Goal: Use online tool/utility: Utilize a website feature to perform a specific function

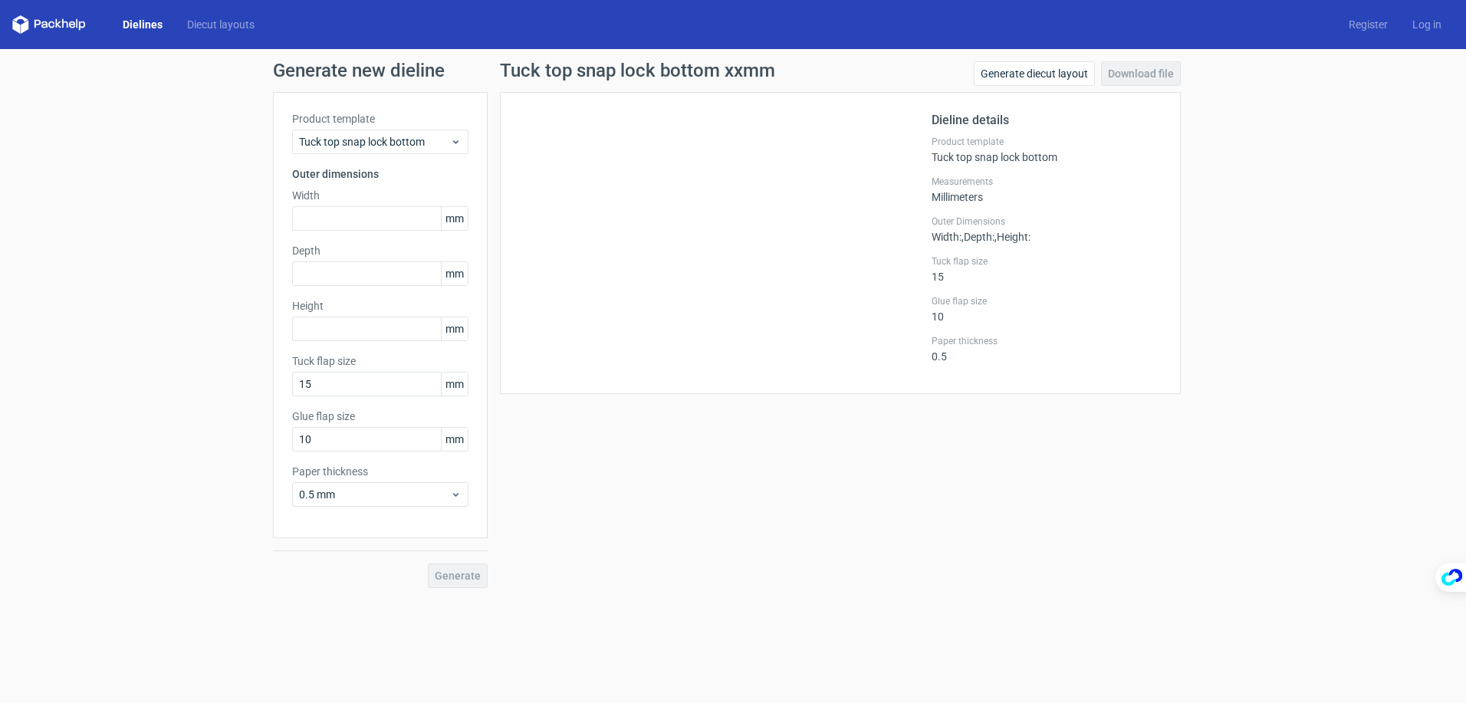
click at [161, 259] on div "Generate new dieline Product template Tuck top snap lock bottom Outer dimension…" at bounding box center [733, 324] width 1466 height 551
click at [389, 144] on span "Tuck top snap lock bottom" at bounding box center [374, 141] width 151 height 15
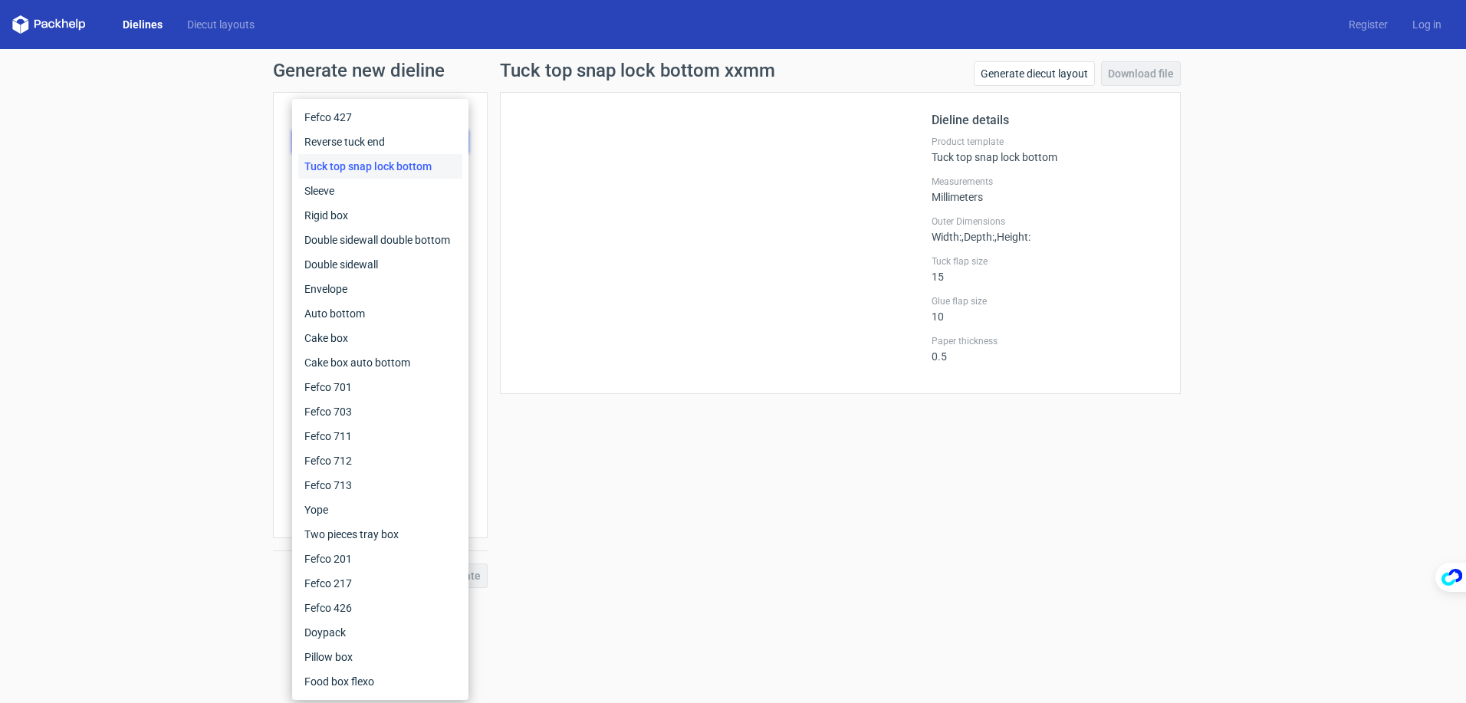
click at [920, 321] on div at bounding box center [725, 243] width 413 height 264
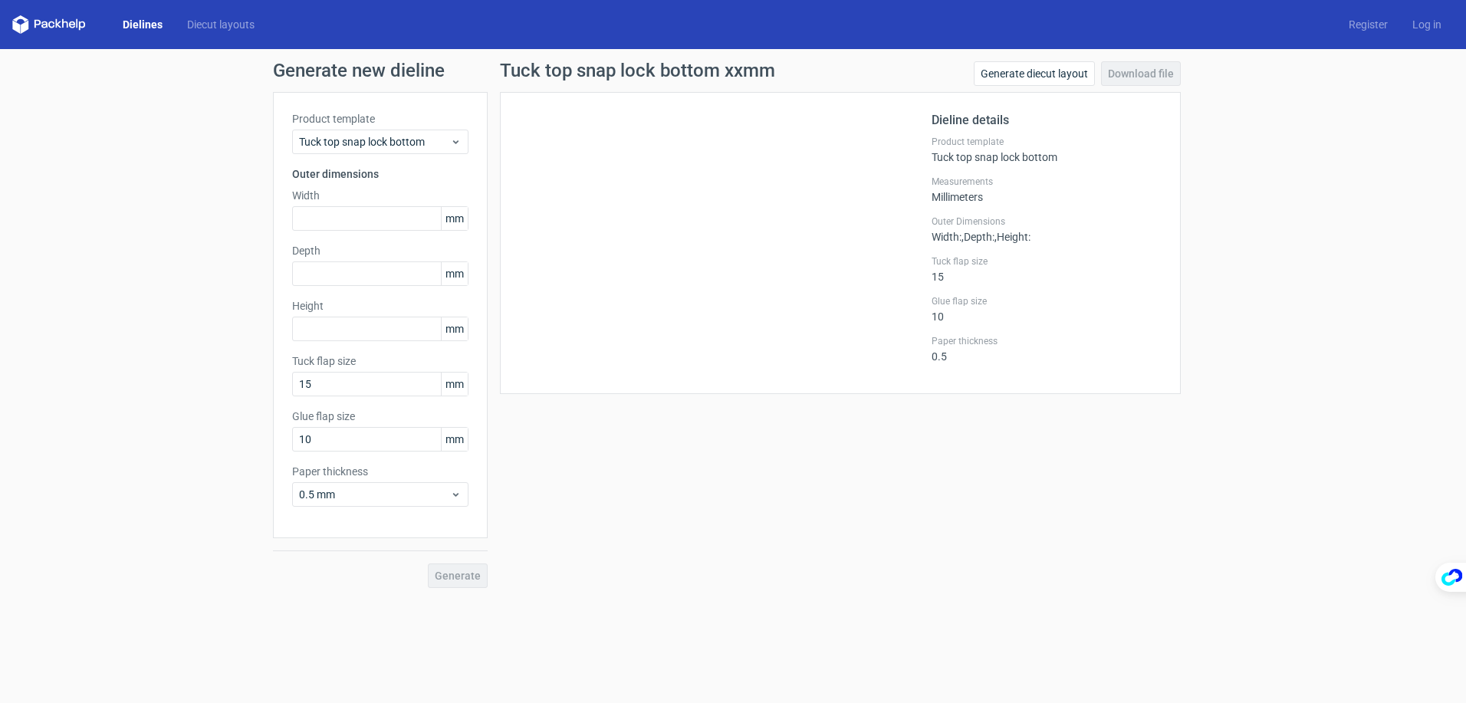
click at [216, 281] on div "Generate new dieline Product template Tuck top snap lock bottom Outer dimension…" at bounding box center [733, 324] width 1466 height 551
click at [347, 210] on input "text" at bounding box center [380, 218] width 176 height 25
click at [363, 269] on div "Depth mm" at bounding box center [380, 264] width 176 height 43
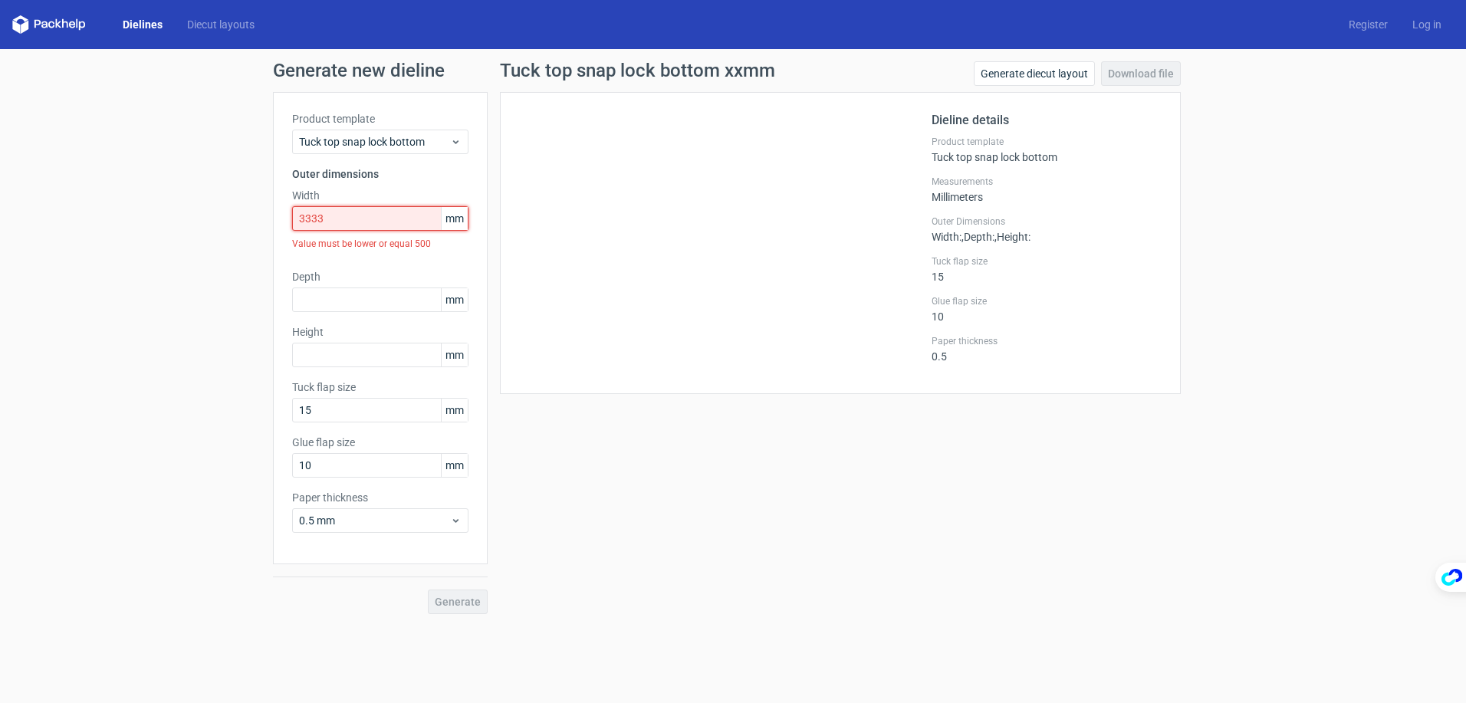
click at [358, 225] on input "3333" at bounding box center [380, 218] width 176 height 25
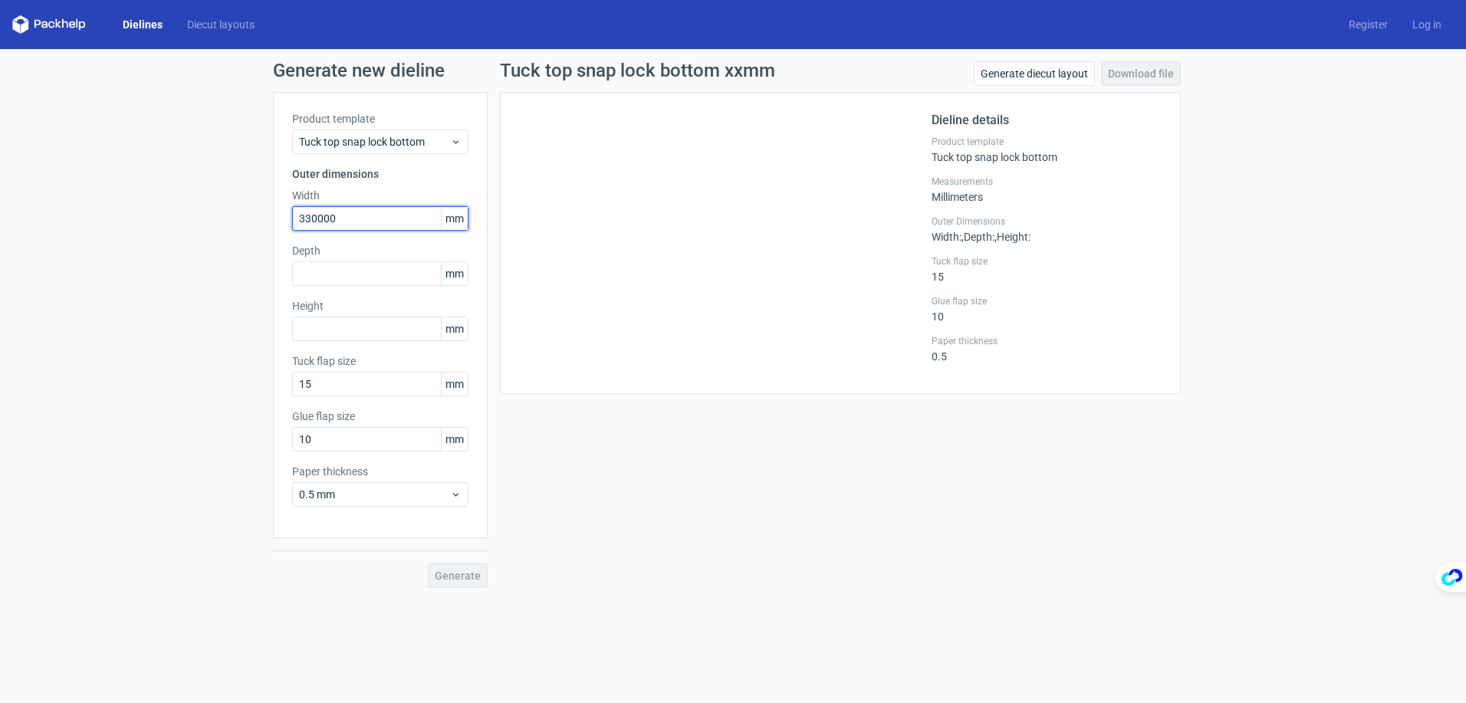
drag, startPoint x: 354, startPoint y: 222, endPoint x: 285, endPoint y: 222, distance: 69.0
click at [285, 222] on div "Product template Tuck top snap lock bottom Outer dimensions Width 330000 mm Dep…" at bounding box center [380, 315] width 215 height 446
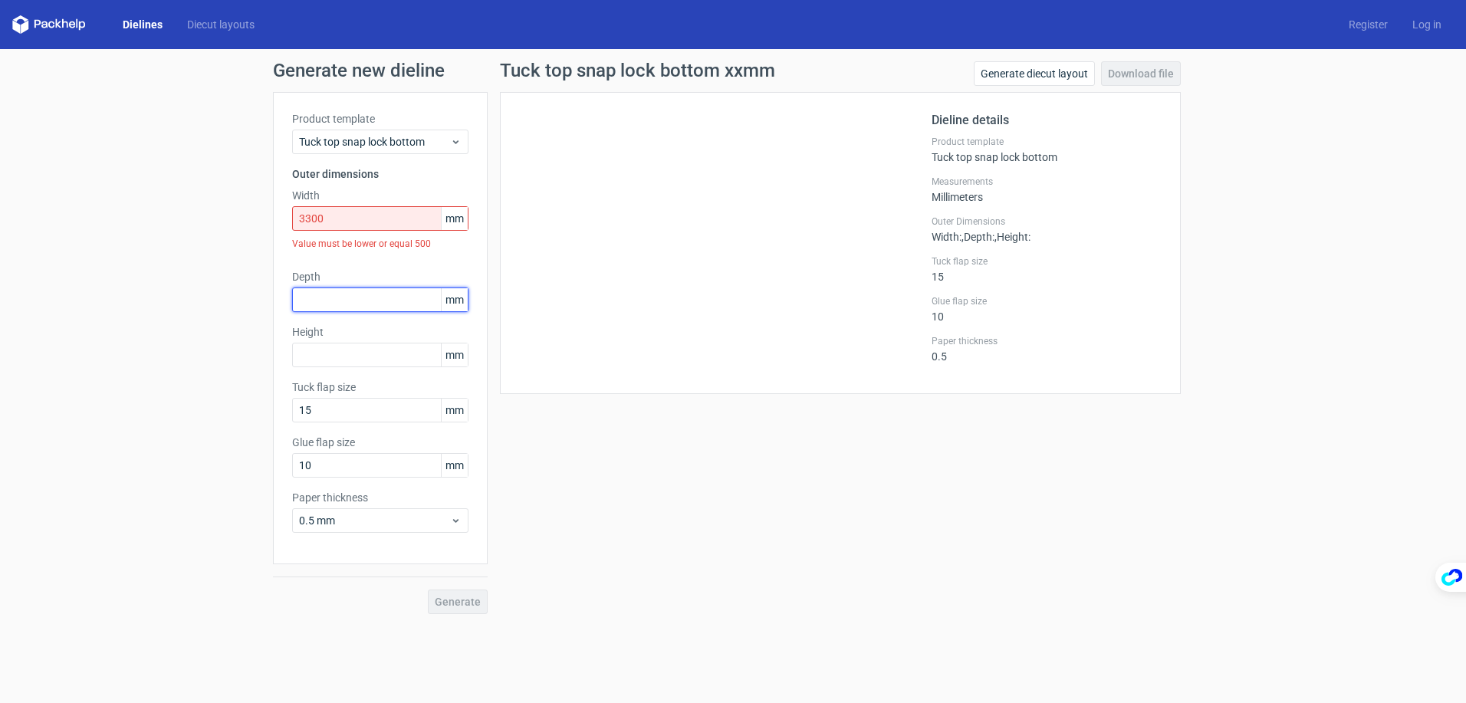
click at [302, 277] on div "Depth mm" at bounding box center [380, 290] width 176 height 43
drag, startPoint x: 345, startPoint y: 246, endPoint x: 469, endPoint y: 244, distance: 124.3
click at [469, 244] on div "Product template Tuck top snap lock bottom Outer dimensions Width 3300 mm Value…" at bounding box center [380, 328] width 215 height 472
drag, startPoint x: 469, startPoint y: 244, endPoint x: 434, endPoint y: 255, distance: 37.1
click at [434, 255] on div "Value must be lower or equal 500" at bounding box center [380, 244] width 176 height 26
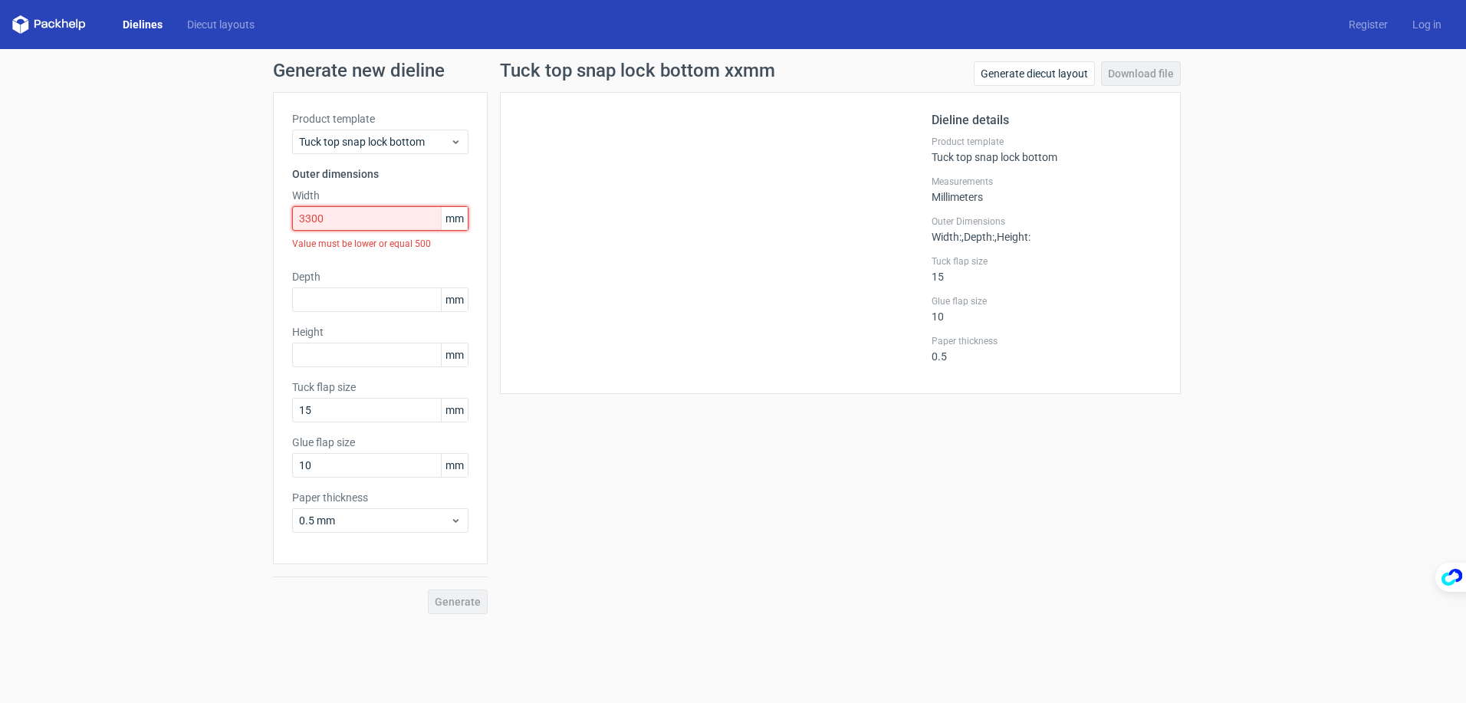
click at [355, 226] on input "3300" at bounding box center [380, 218] width 176 height 25
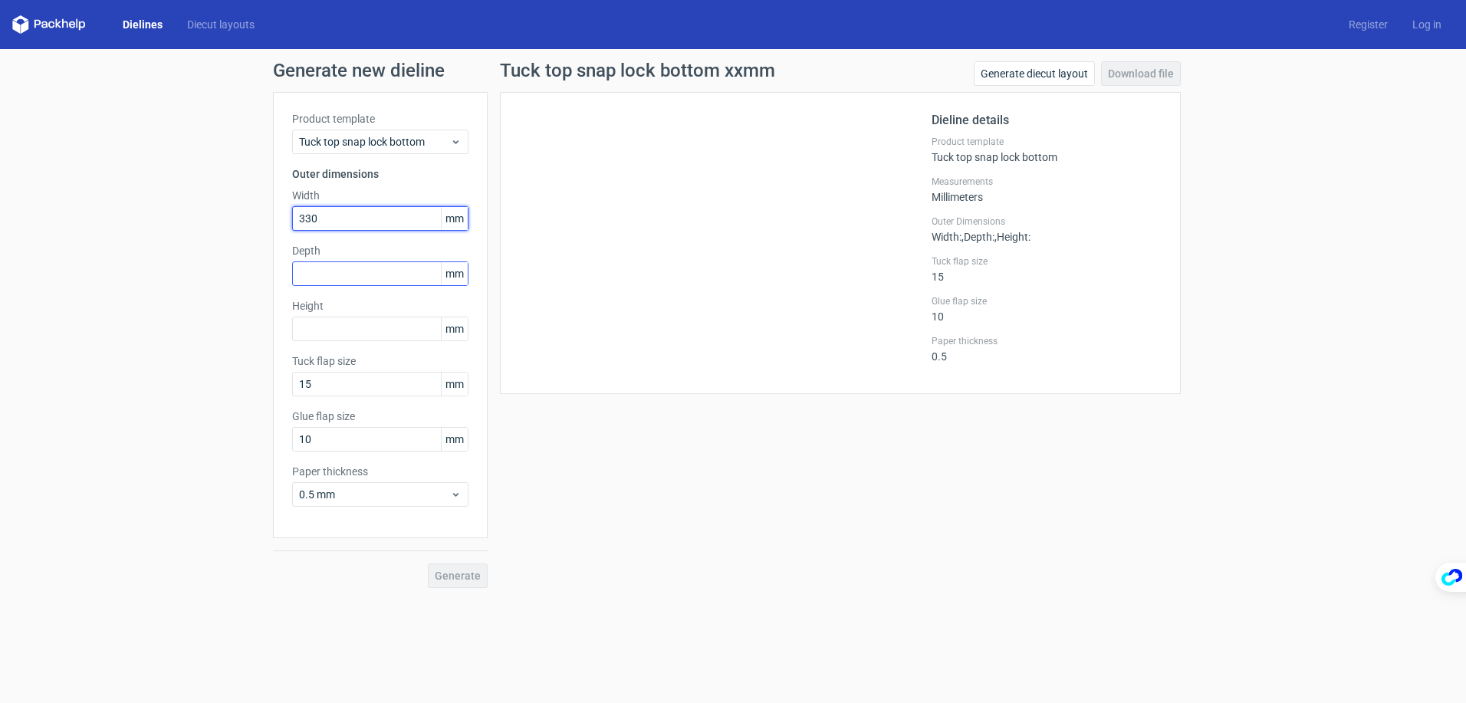
type input "330"
click at [324, 268] on input "text" at bounding box center [380, 274] width 176 height 25
type input "160"
click at [323, 327] on input "text" at bounding box center [380, 329] width 176 height 25
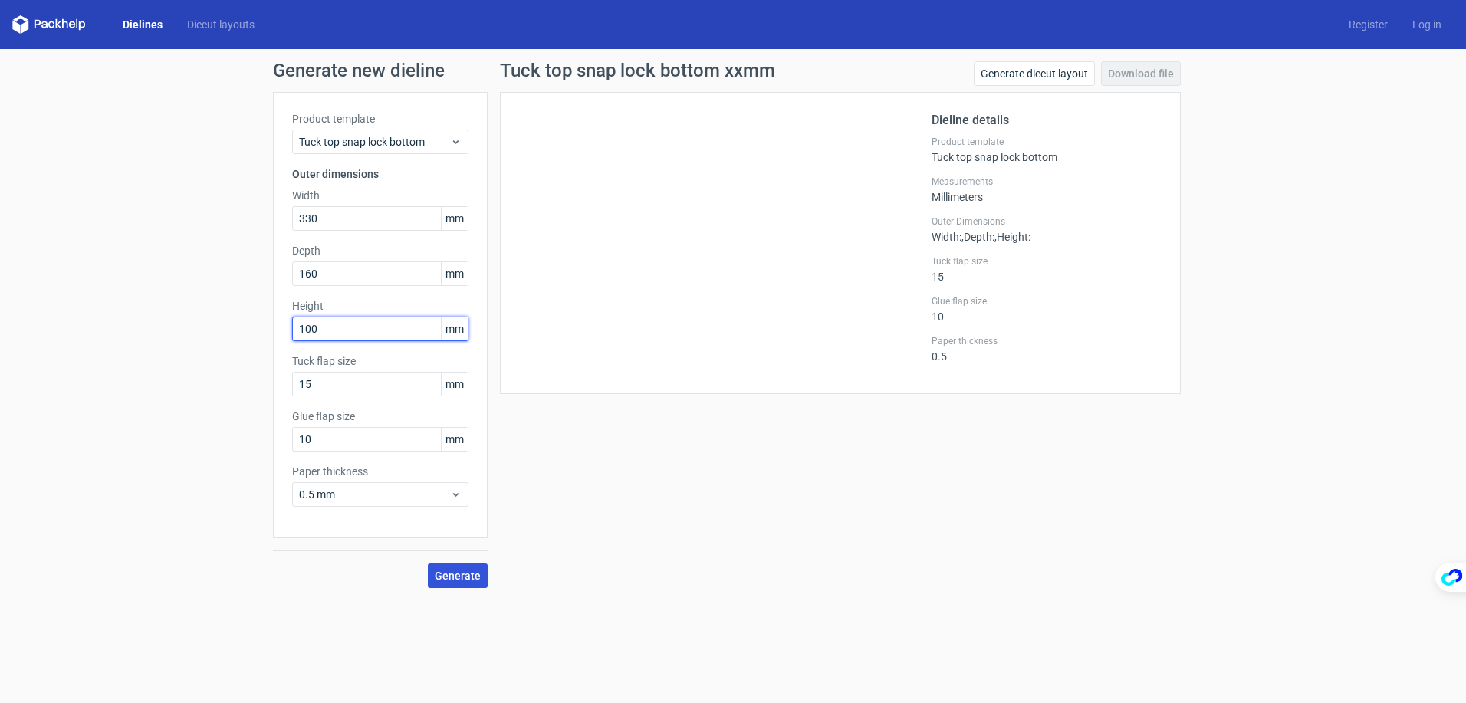
type input "100"
click at [439, 576] on span "Generate" at bounding box center [458, 576] width 46 height 11
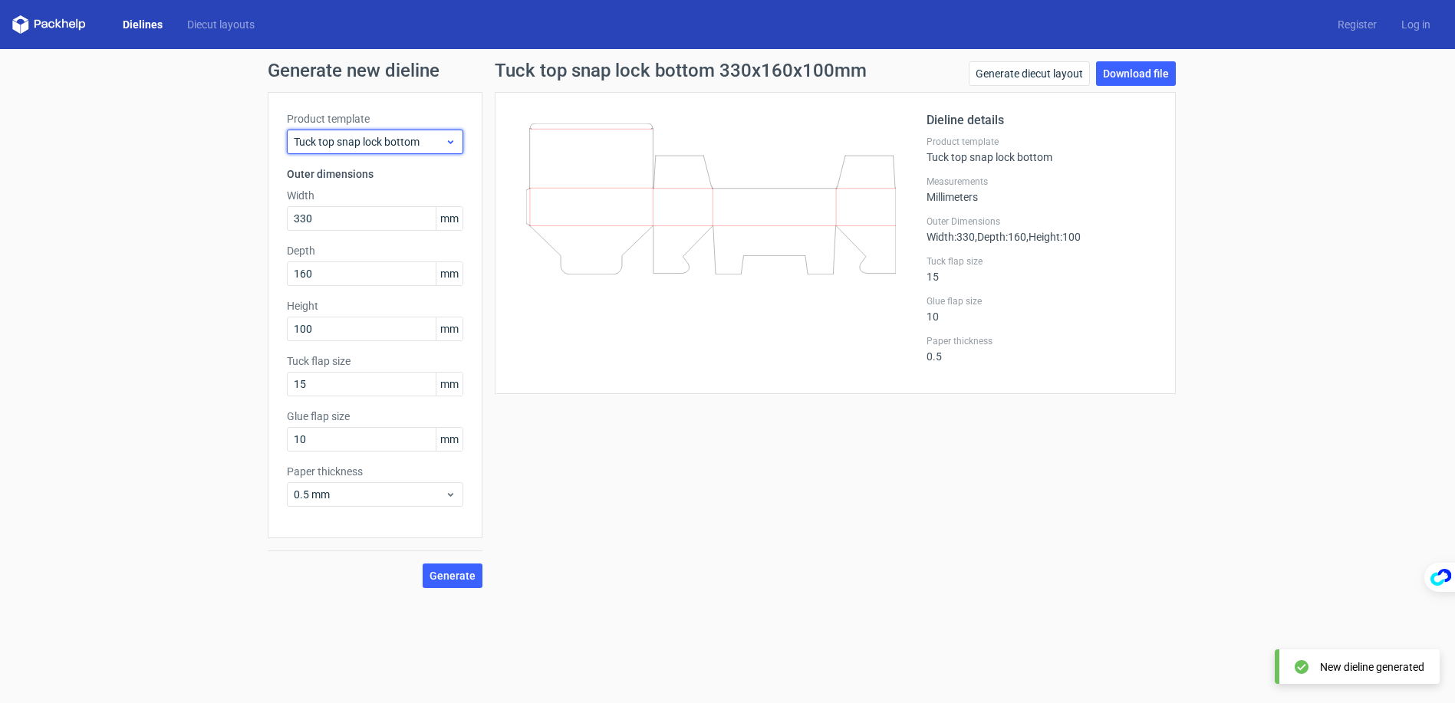
click at [382, 146] on span "Tuck top snap lock bottom" at bounding box center [369, 141] width 151 height 15
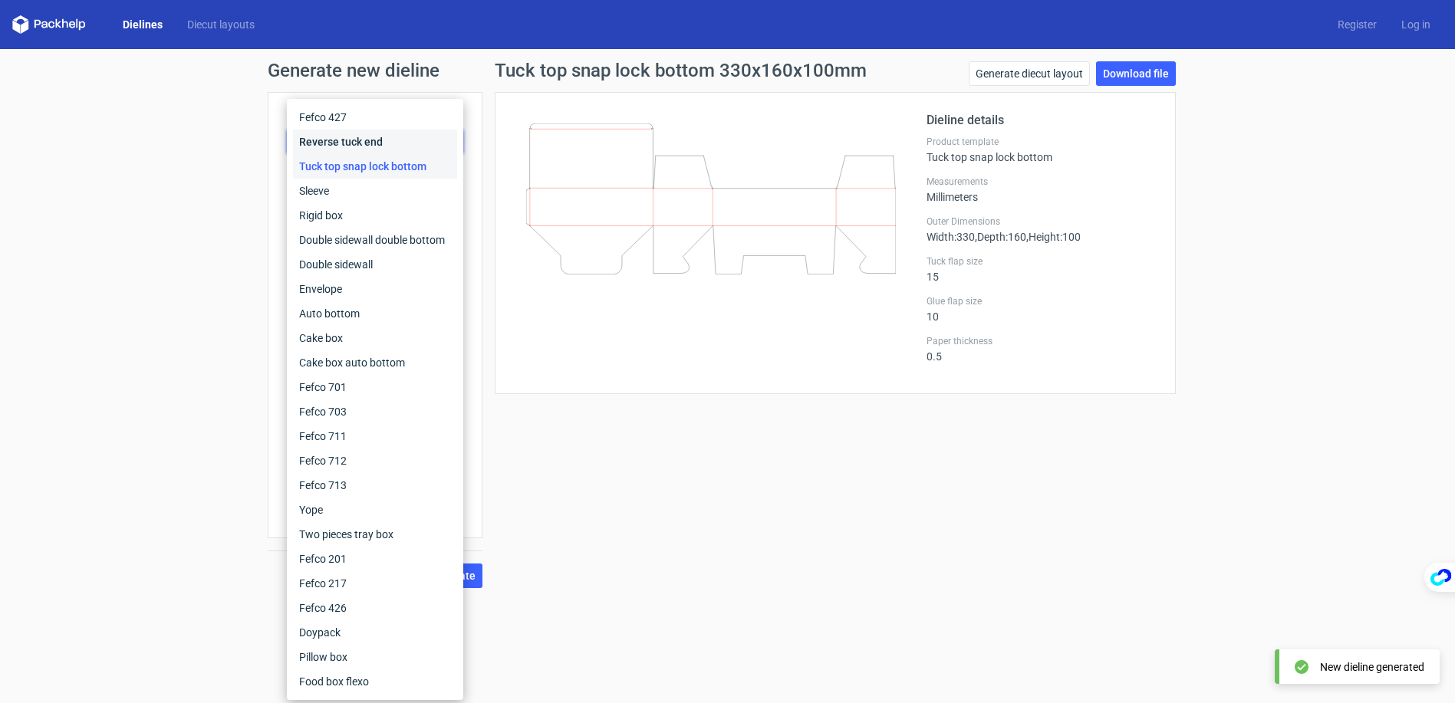
click at [371, 144] on div "Reverse tuck end" at bounding box center [375, 142] width 164 height 25
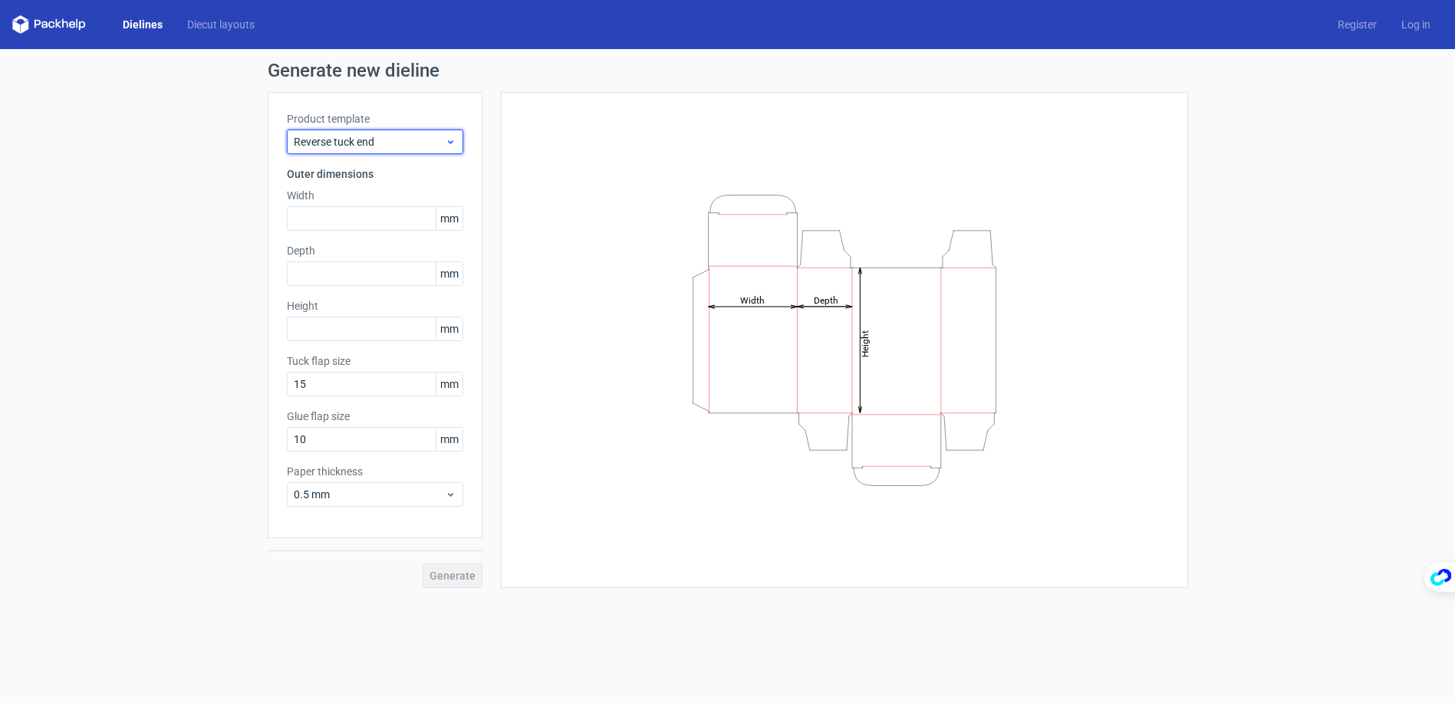
click at [397, 141] on span "Reverse tuck end" at bounding box center [369, 141] width 151 height 15
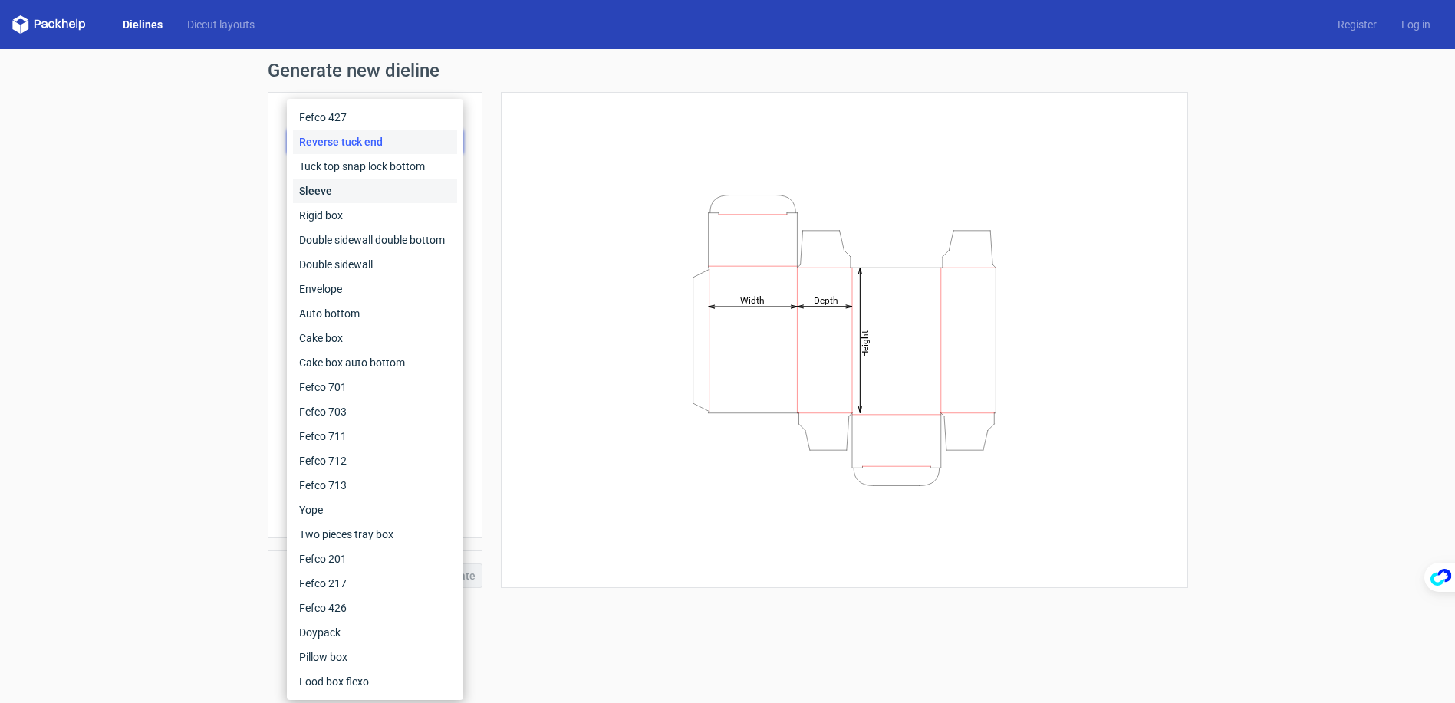
click at [341, 199] on div "Sleeve" at bounding box center [375, 191] width 164 height 25
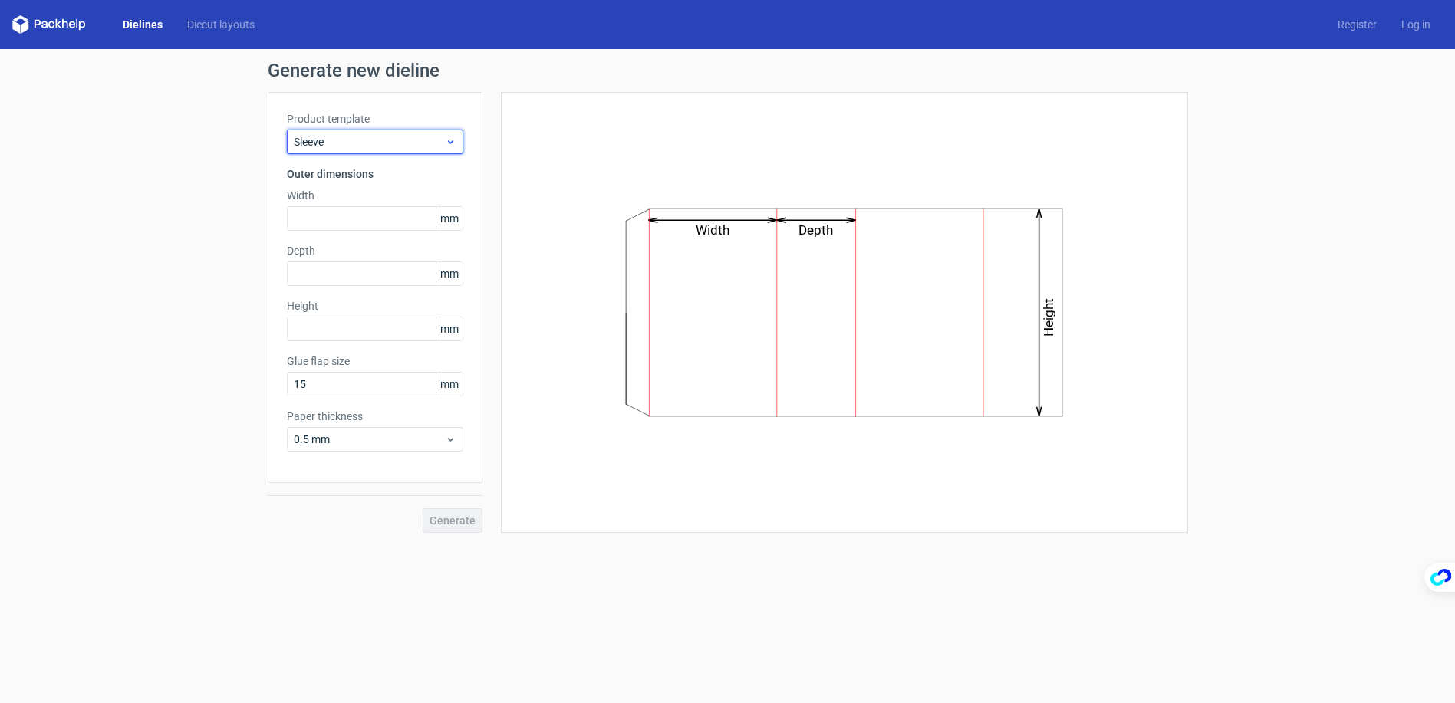
click at [390, 144] on span "Sleeve" at bounding box center [369, 141] width 151 height 15
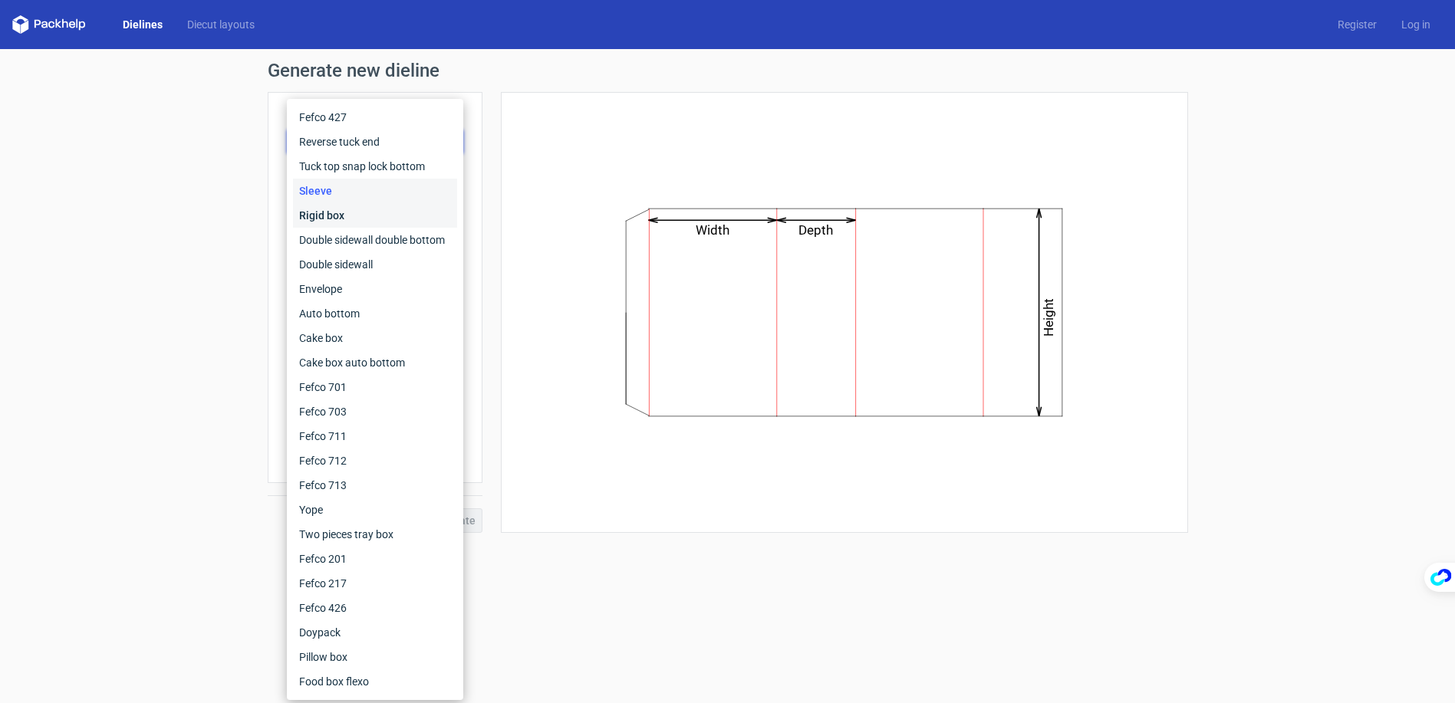
click at [345, 216] on div "Rigid box" at bounding box center [375, 215] width 164 height 25
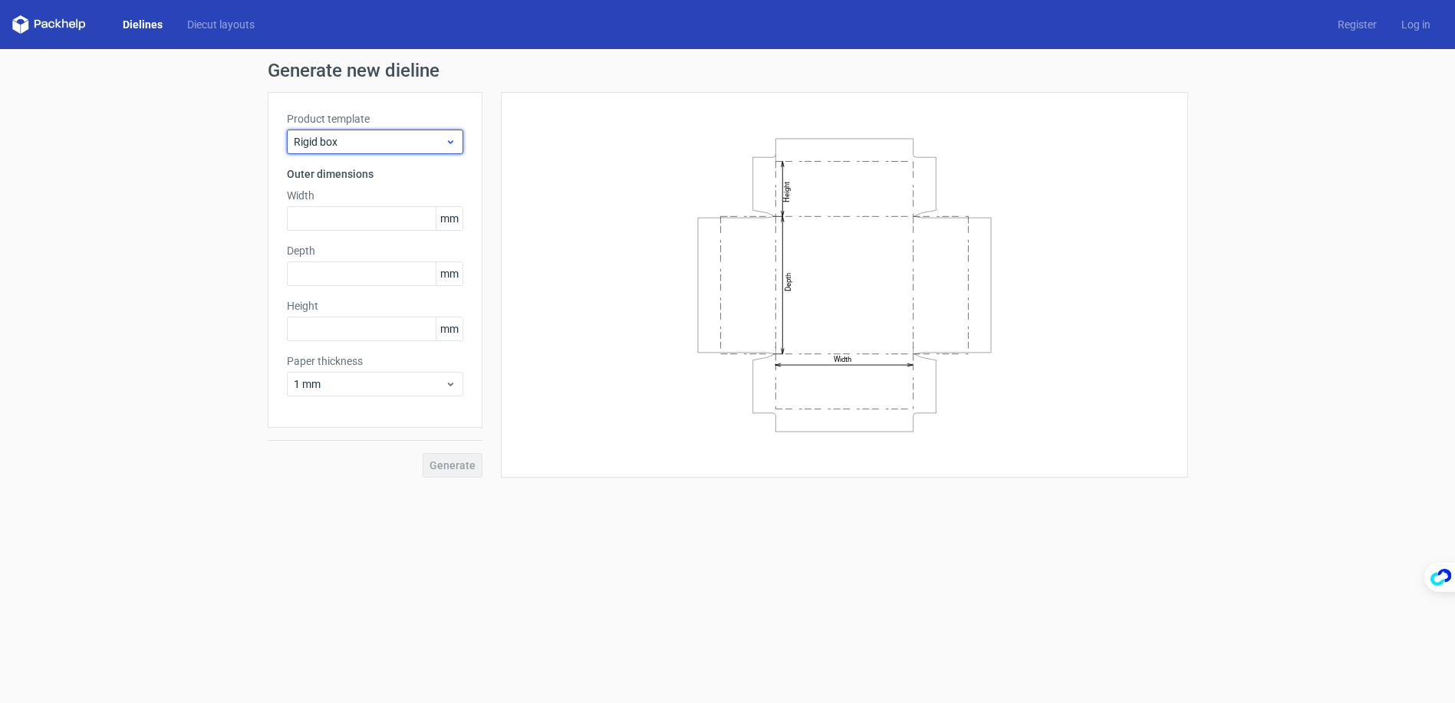
click at [375, 146] on span "Rigid box" at bounding box center [369, 141] width 151 height 15
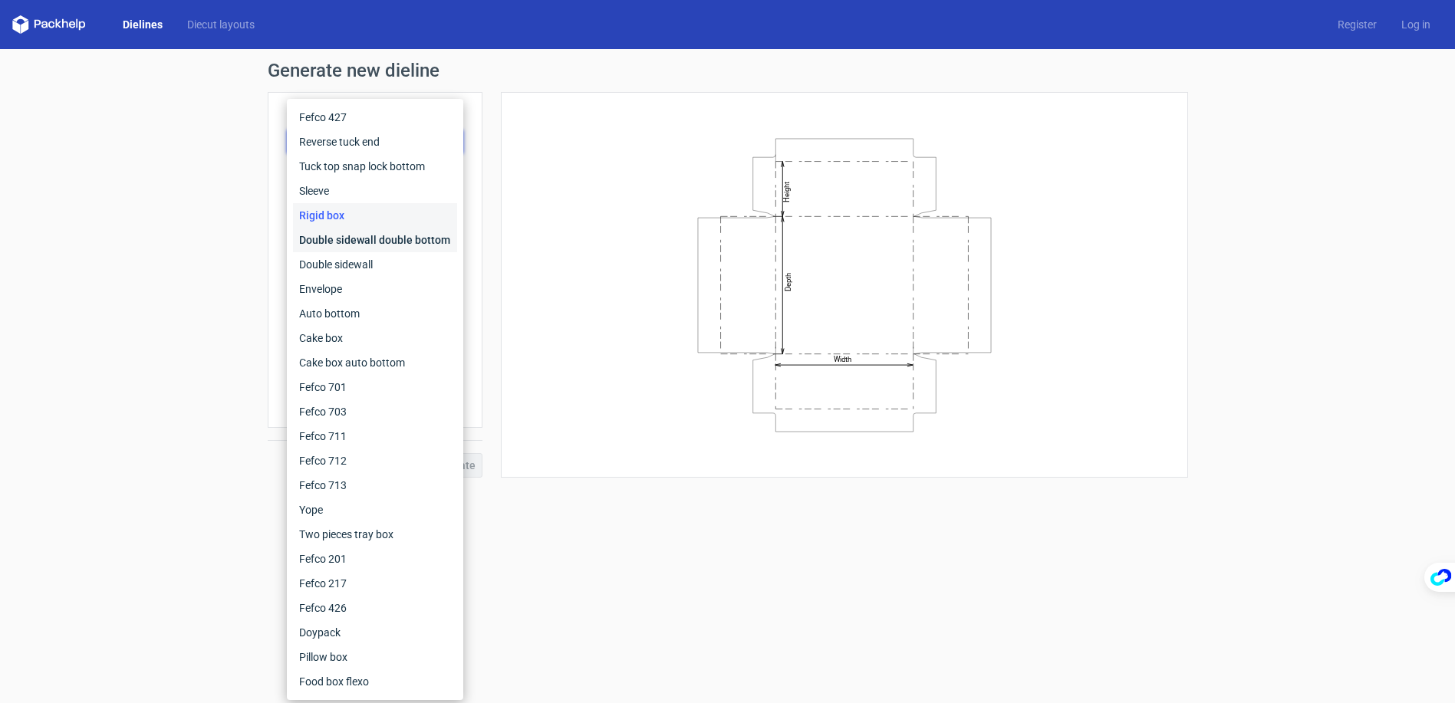
click at [354, 240] on div "Double sidewall double bottom" at bounding box center [375, 240] width 164 height 25
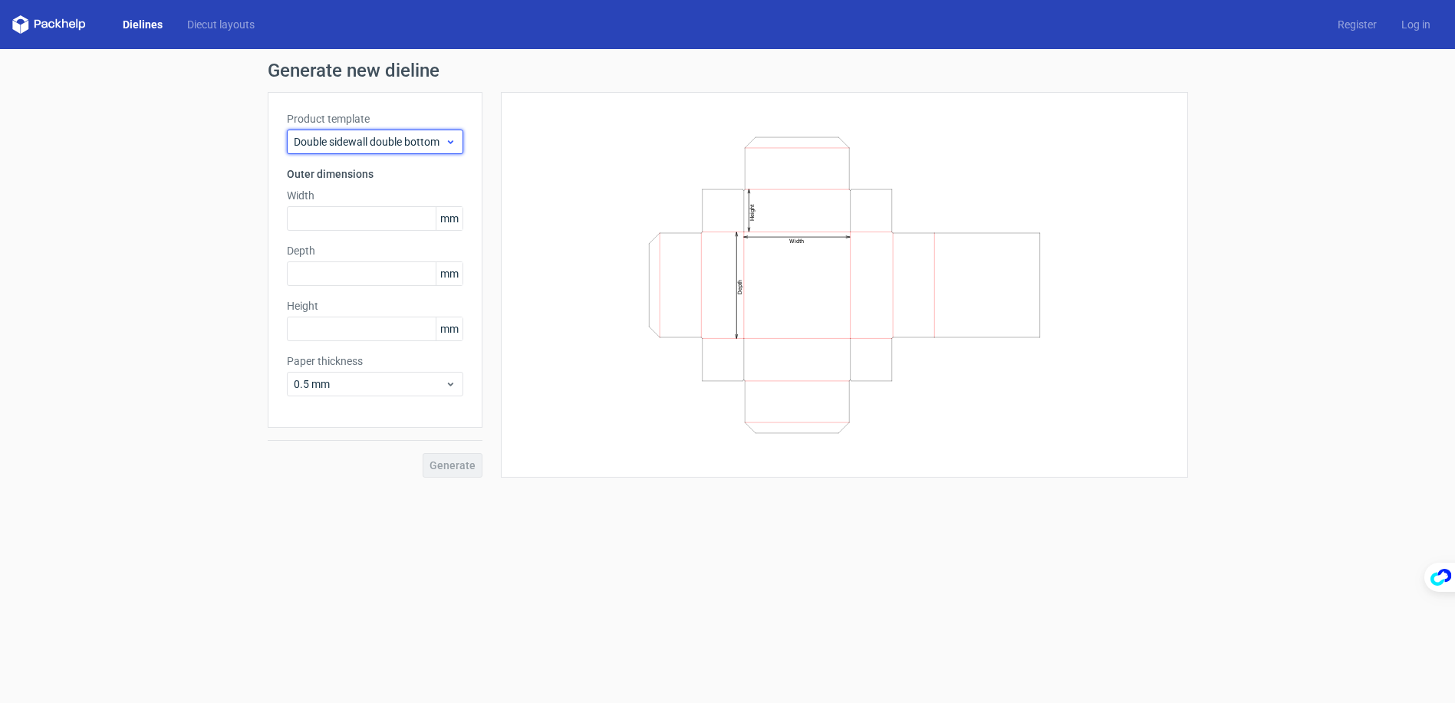
click at [390, 146] on span "Double sidewall double bottom" at bounding box center [369, 141] width 151 height 15
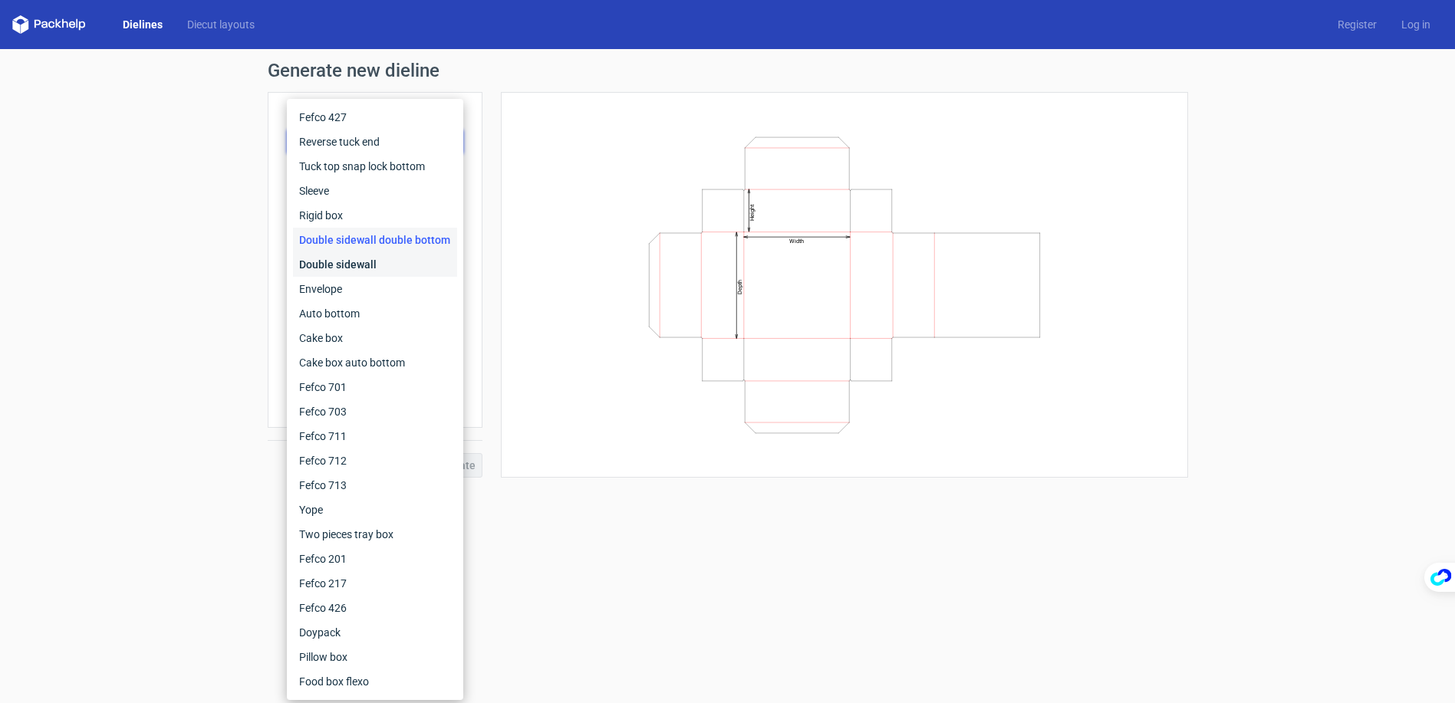
click at [355, 258] on div "Double sidewall" at bounding box center [375, 264] width 164 height 25
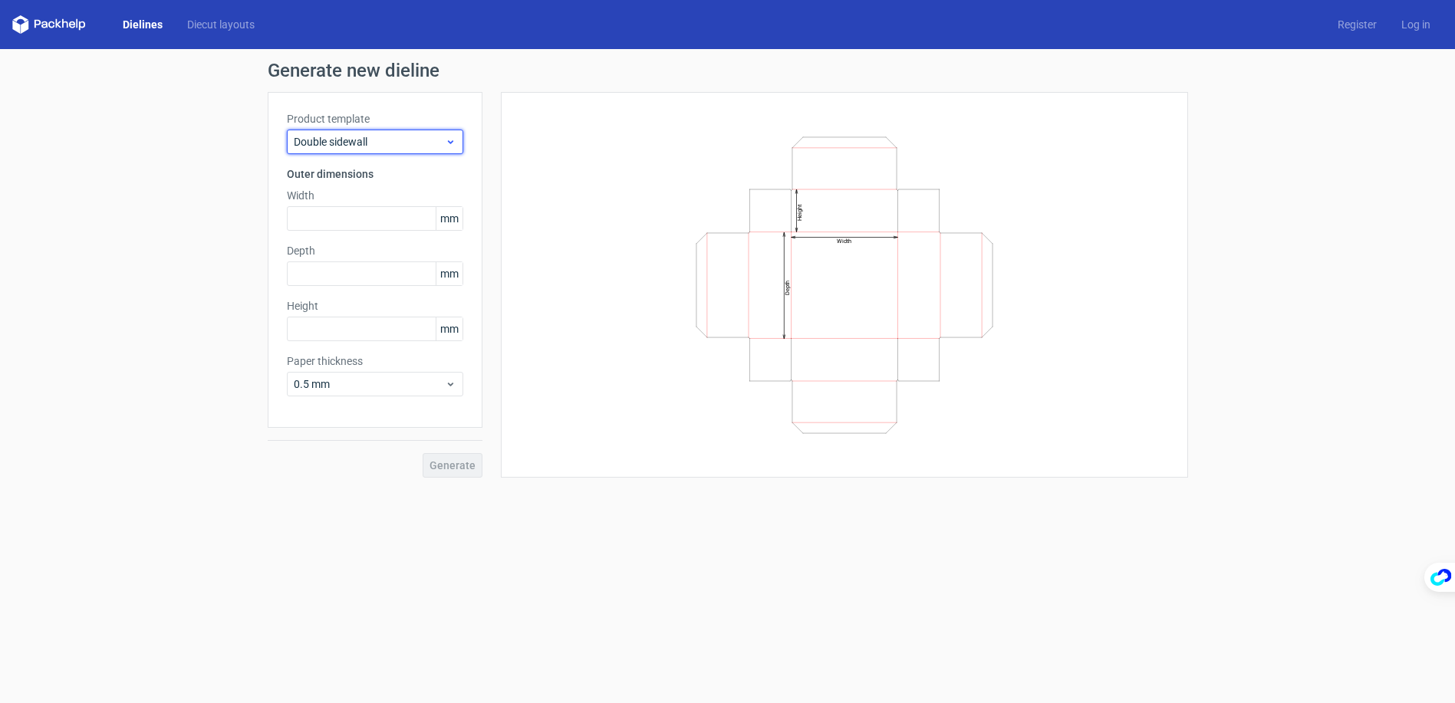
click at [381, 143] on span "Double sidewall" at bounding box center [369, 141] width 151 height 15
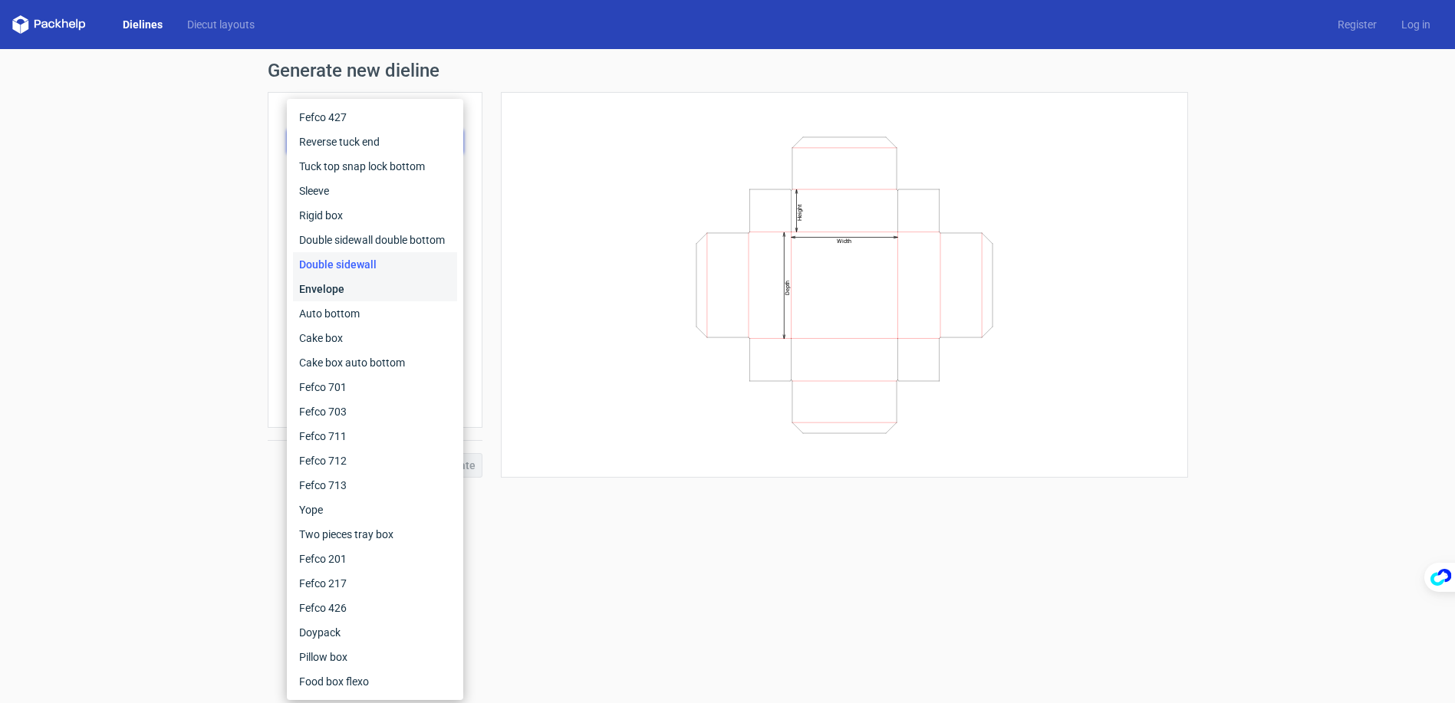
click at [349, 296] on div "Envelope" at bounding box center [375, 289] width 164 height 25
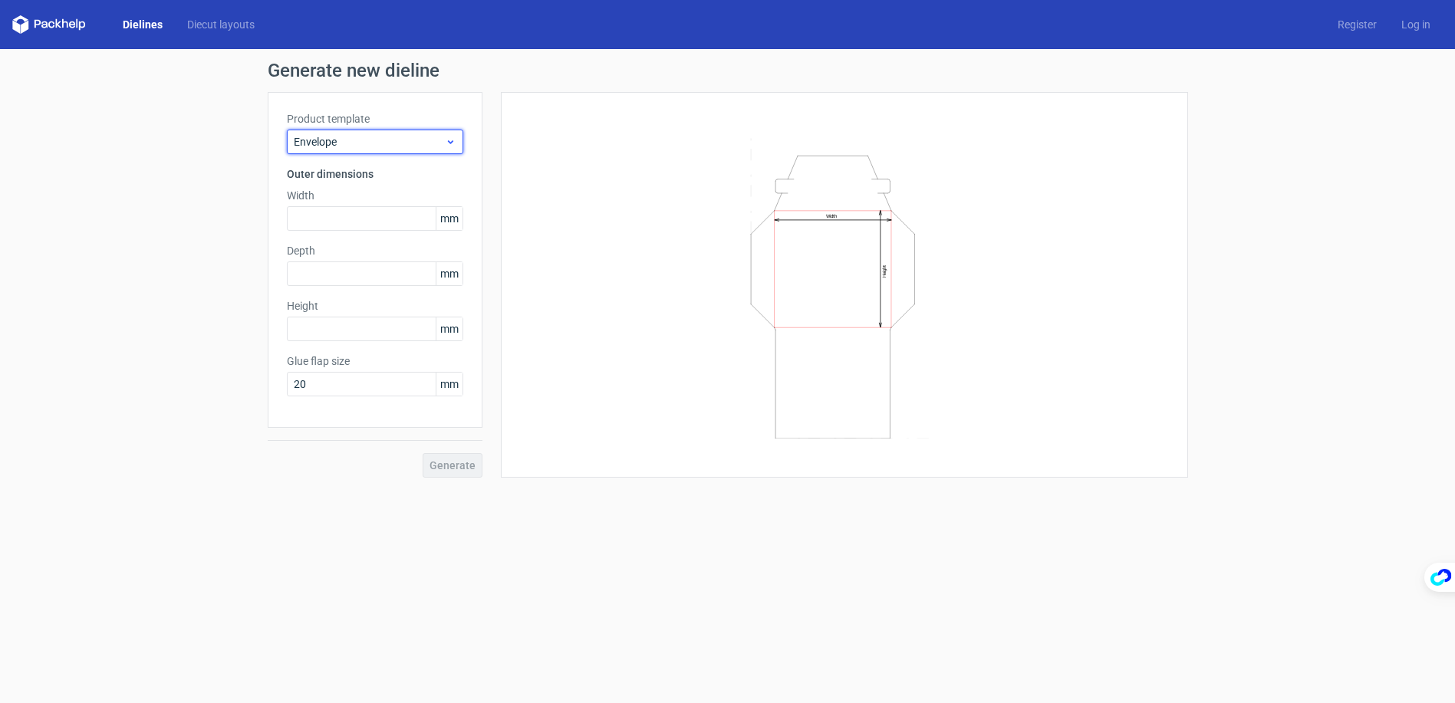
click at [375, 136] on span "Envelope" at bounding box center [369, 141] width 151 height 15
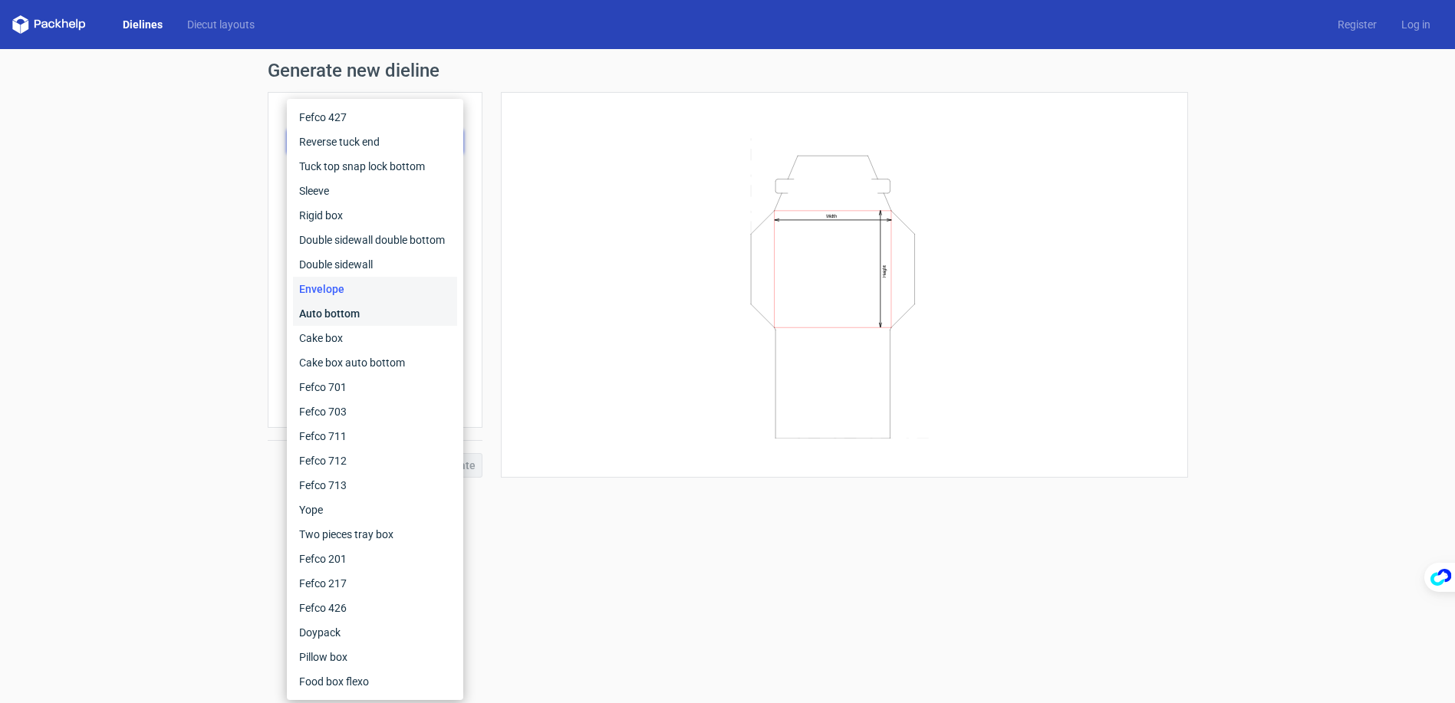
click at [344, 308] on div "Auto bottom" at bounding box center [375, 313] width 164 height 25
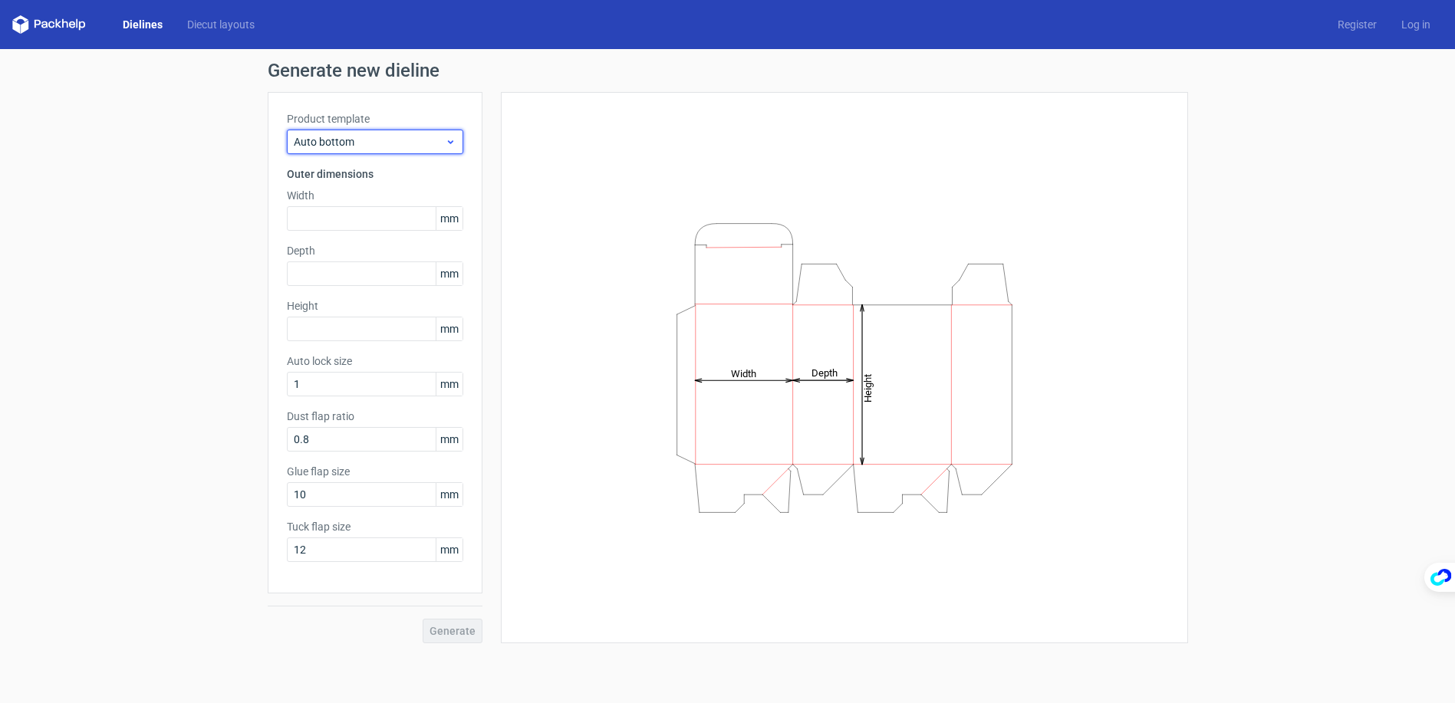
click at [370, 147] on span "Auto bottom" at bounding box center [369, 141] width 151 height 15
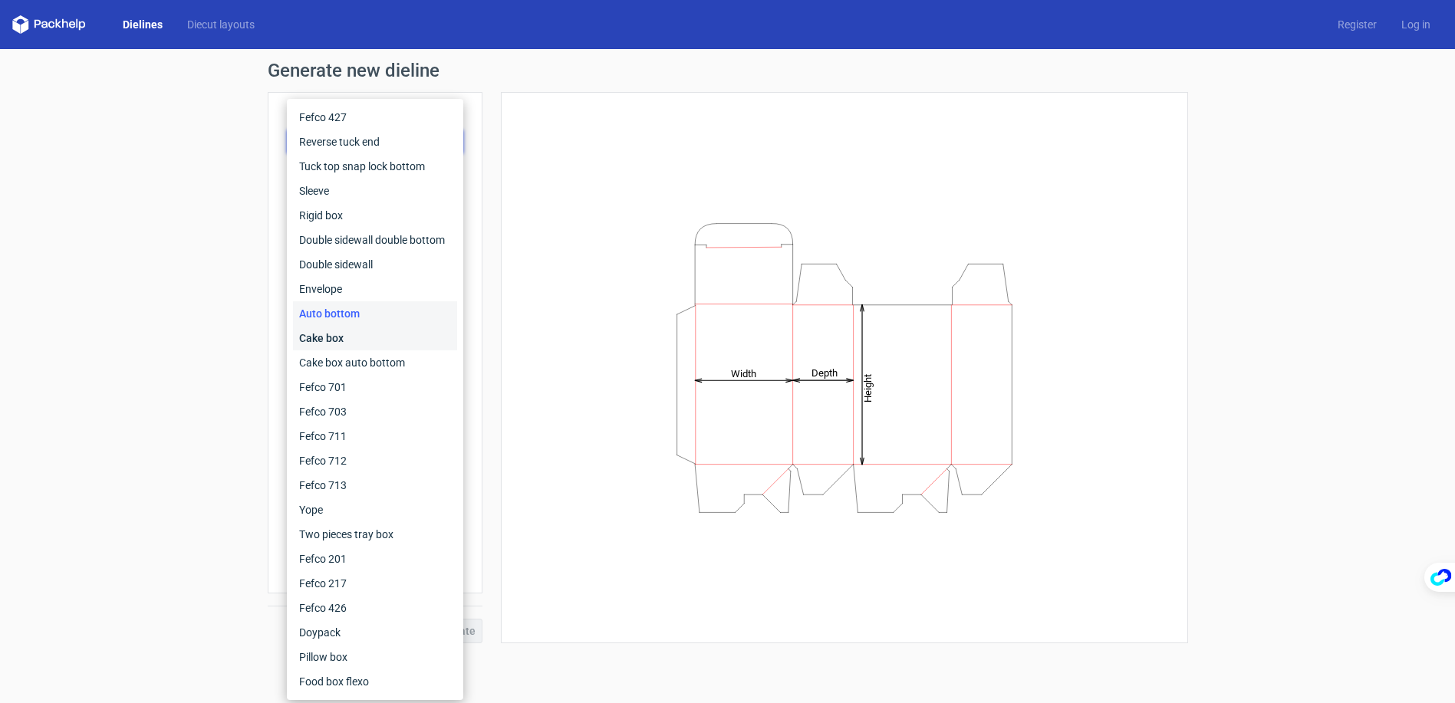
click at [337, 340] on div "Cake box" at bounding box center [375, 338] width 164 height 25
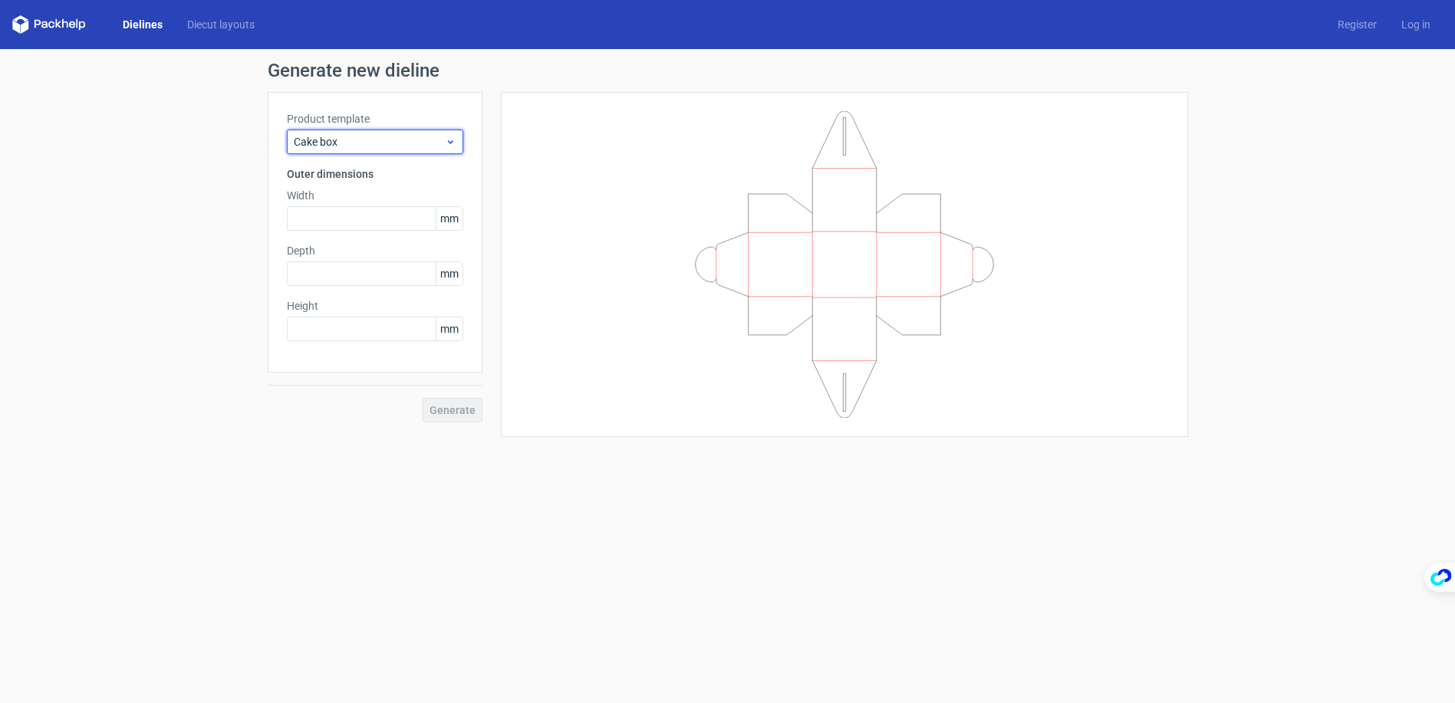
click at [377, 131] on div "Cake box" at bounding box center [375, 142] width 176 height 25
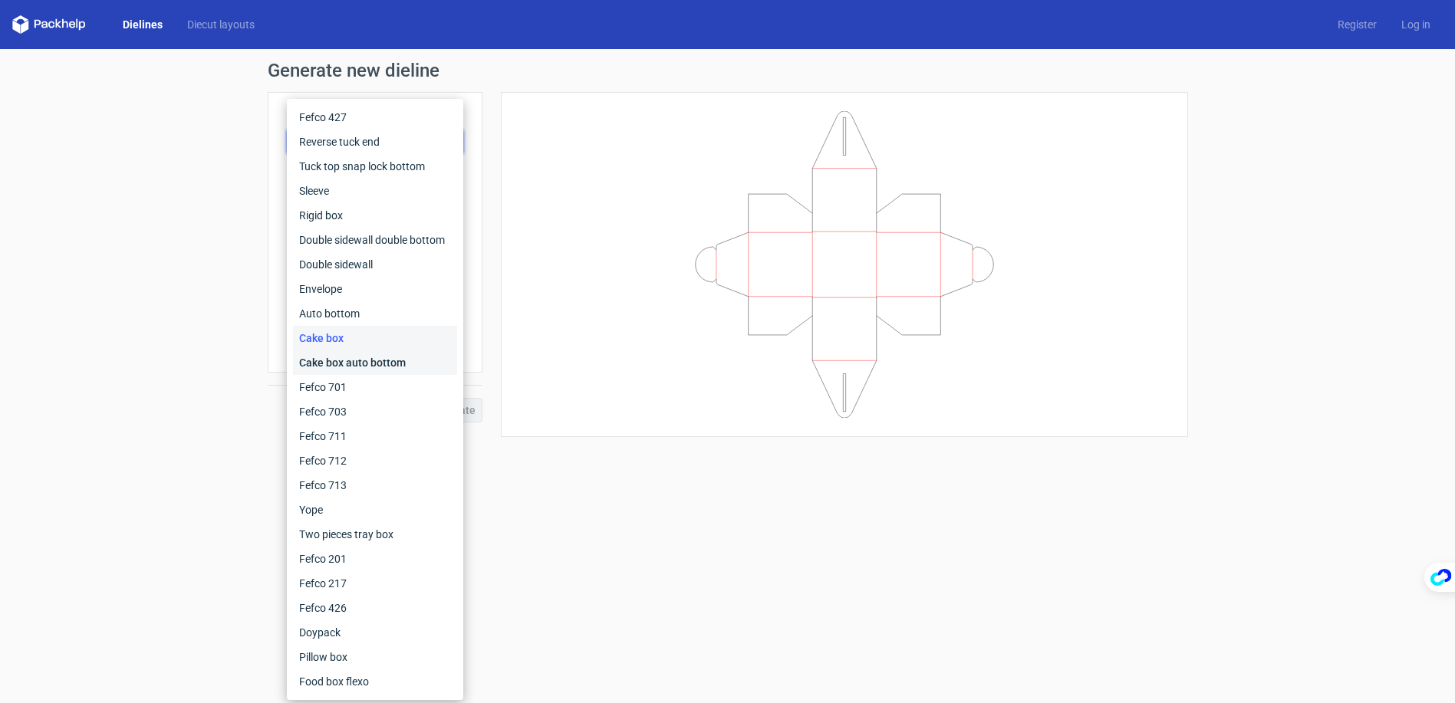
click at [341, 362] on div "Cake box auto bottom" at bounding box center [375, 362] width 164 height 25
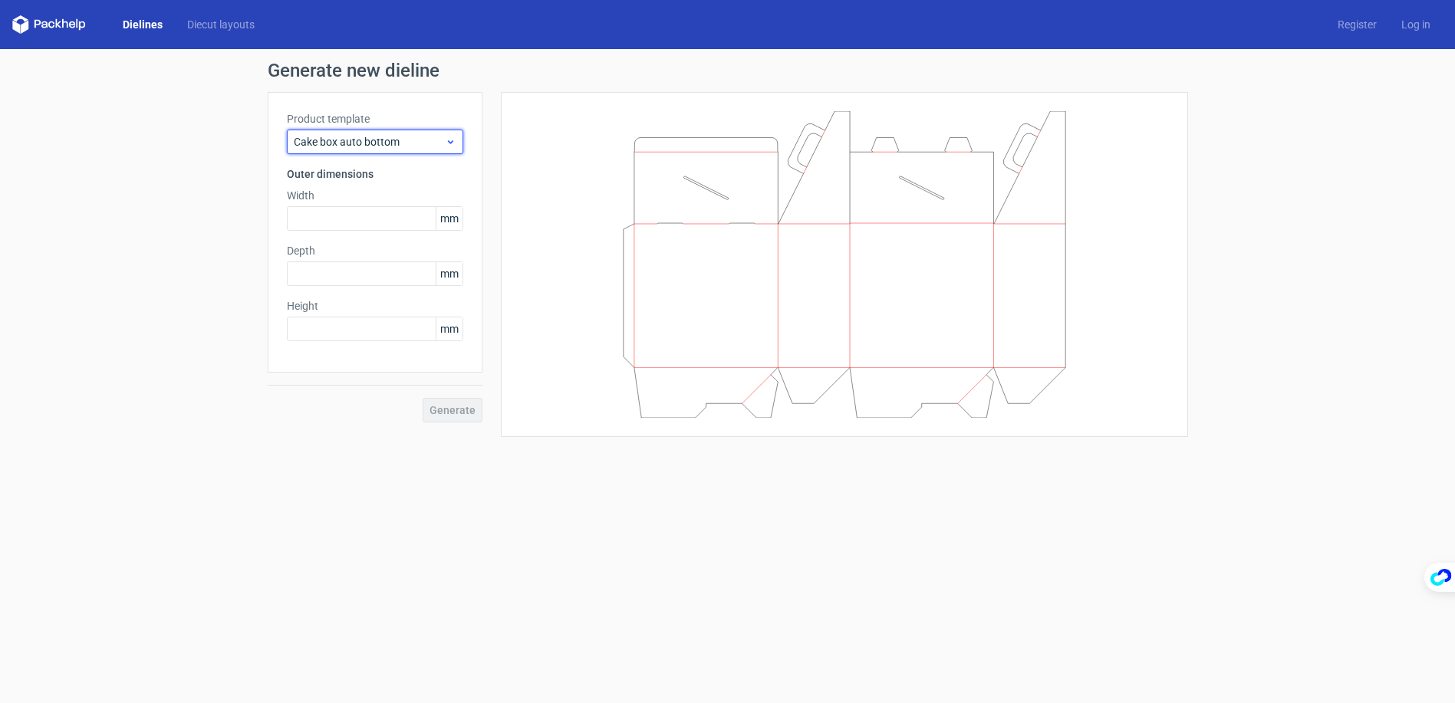
click at [386, 135] on span "Cake box auto bottom" at bounding box center [369, 141] width 151 height 15
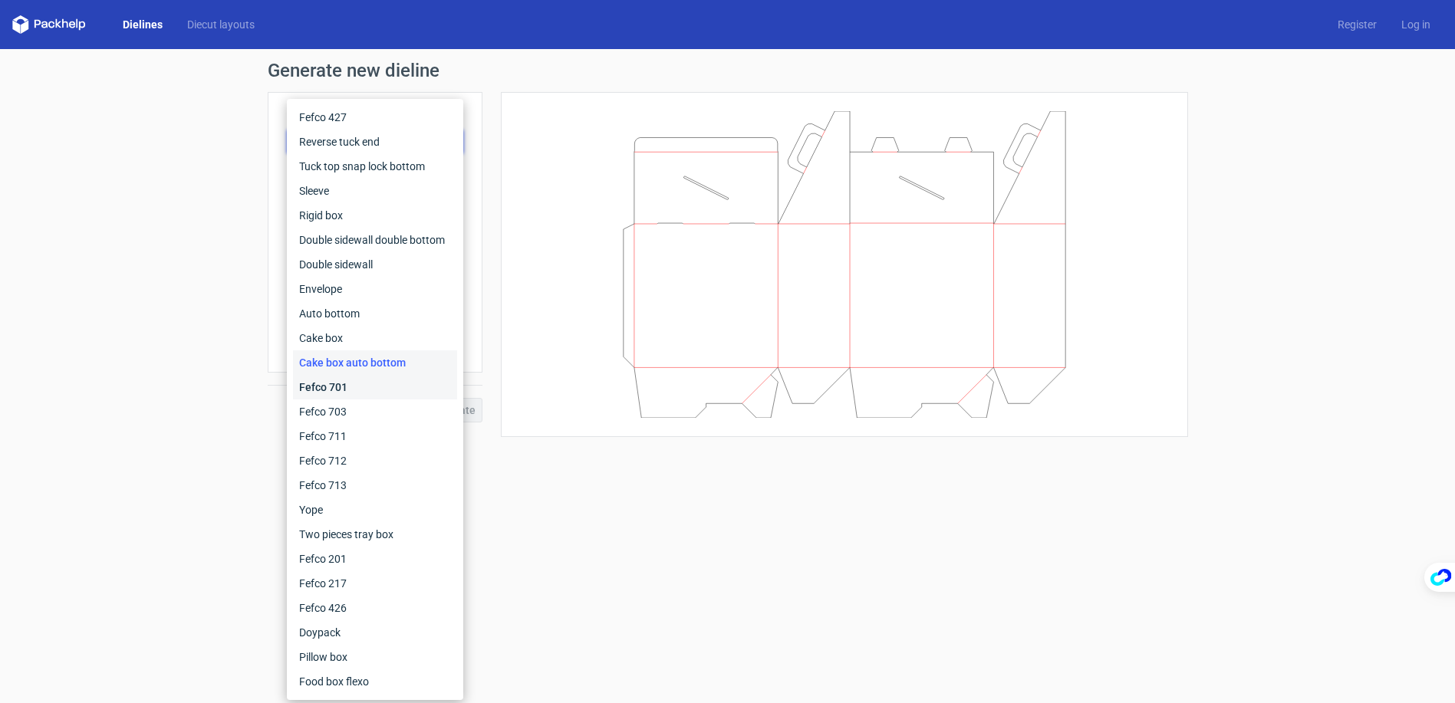
click at [360, 390] on div "Fefco 701" at bounding box center [375, 387] width 164 height 25
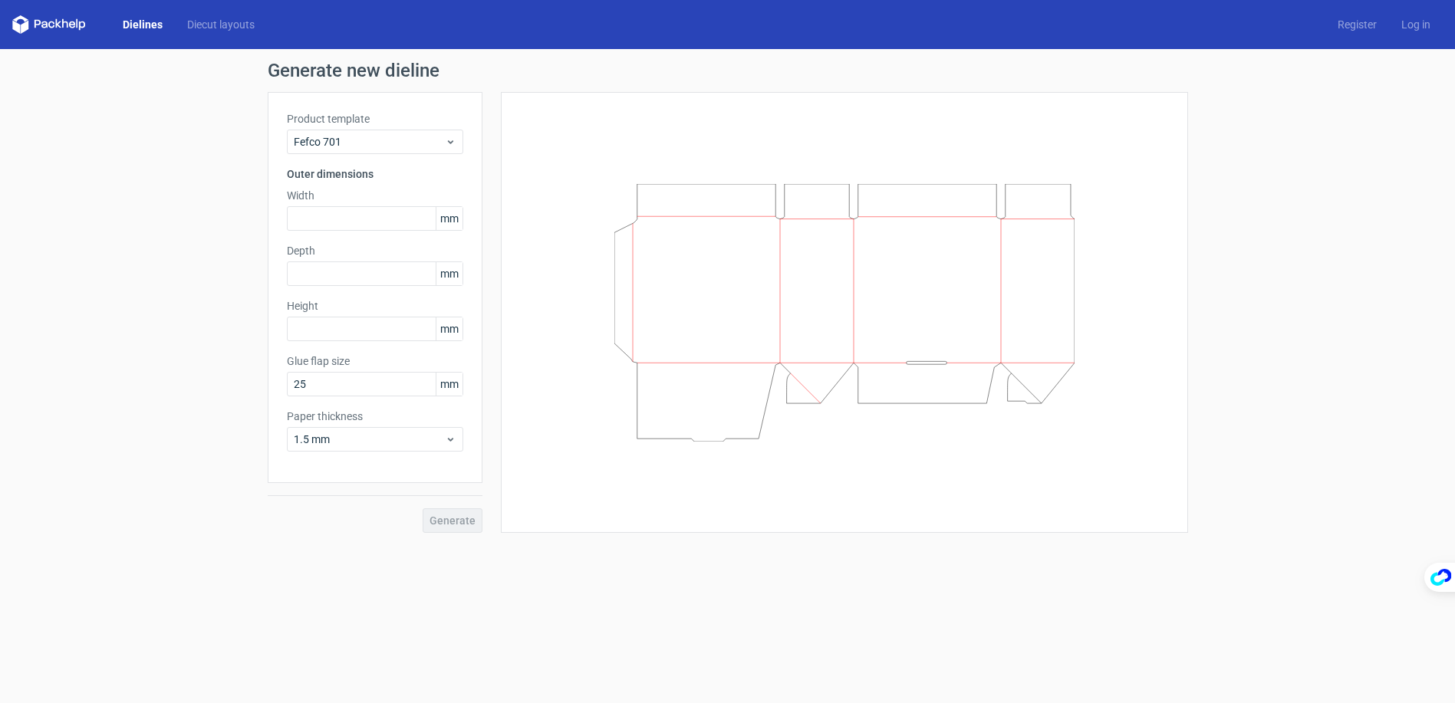
click at [373, 127] on div "Product template Fefco 701" at bounding box center [375, 132] width 176 height 43
click at [362, 140] on span "Fefco 701" at bounding box center [369, 141] width 151 height 15
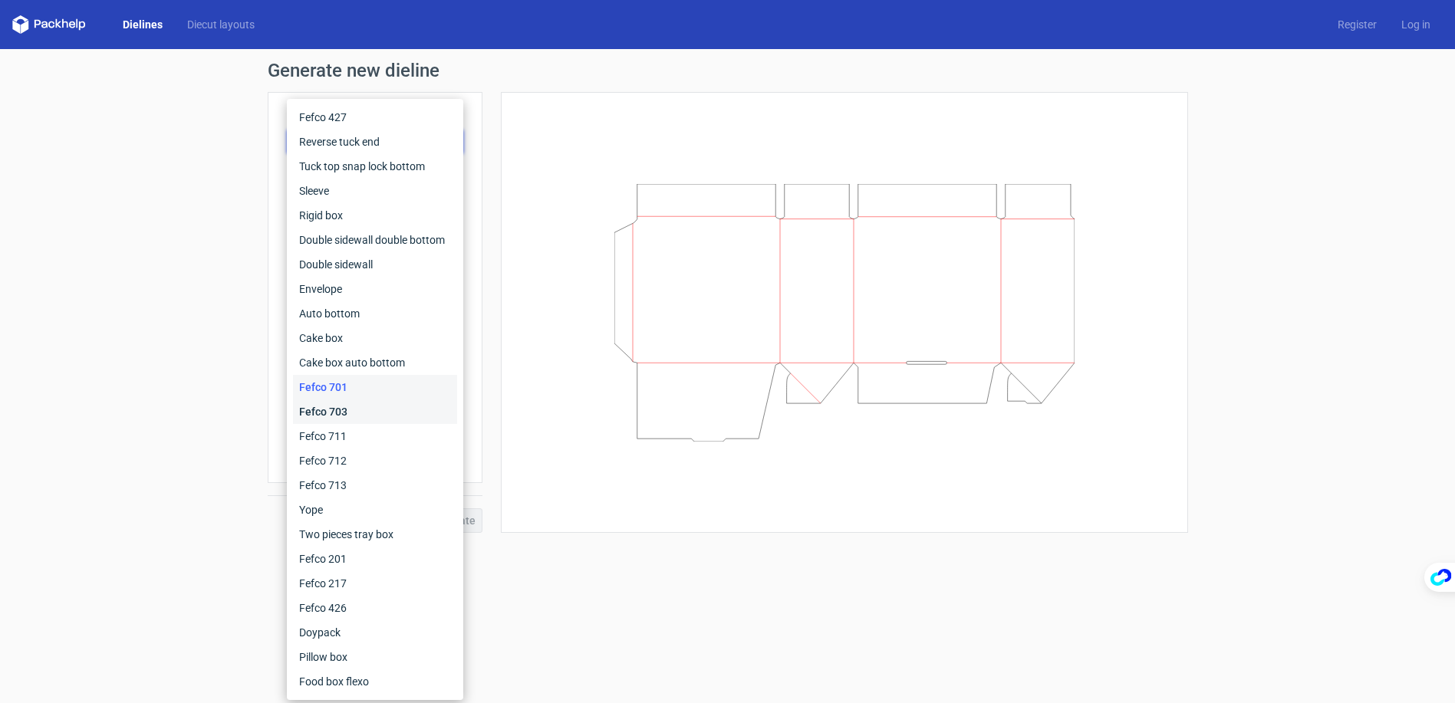
click at [342, 413] on div "Fefco 703" at bounding box center [375, 412] width 164 height 25
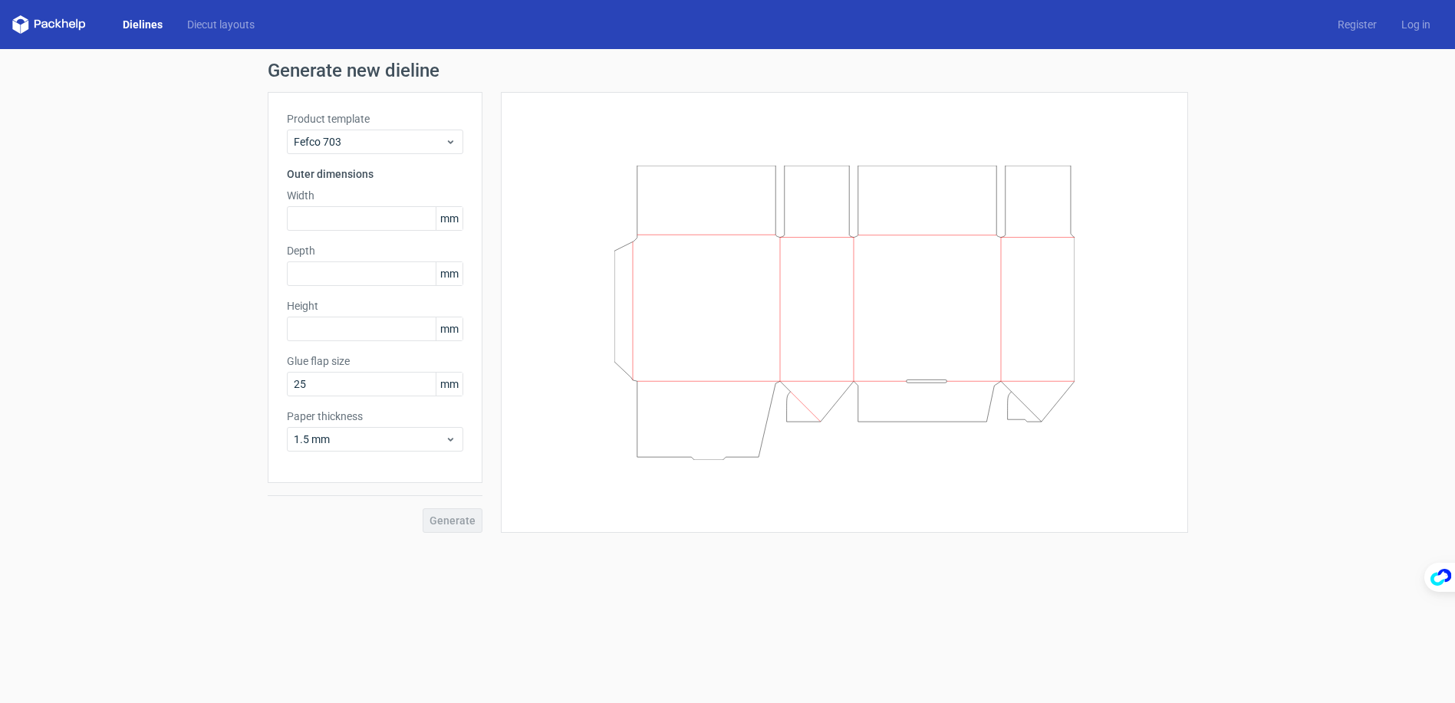
click at [414, 127] on div "Product template Fefco 703" at bounding box center [375, 132] width 176 height 43
click at [401, 136] on span "Fefco 703" at bounding box center [369, 141] width 151 height 15
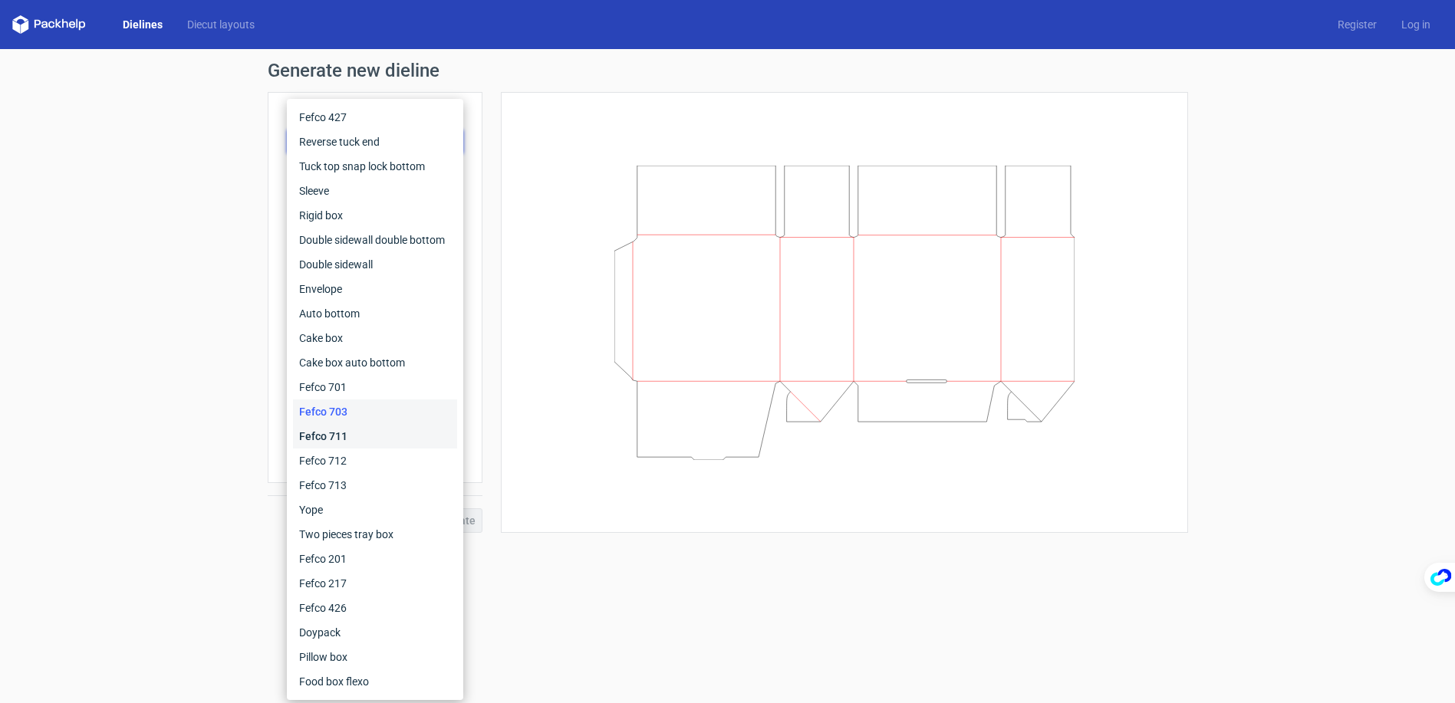
click at [352, 433] on div "Fefco 711" at bounding box center [375, 436] width 164 height 25
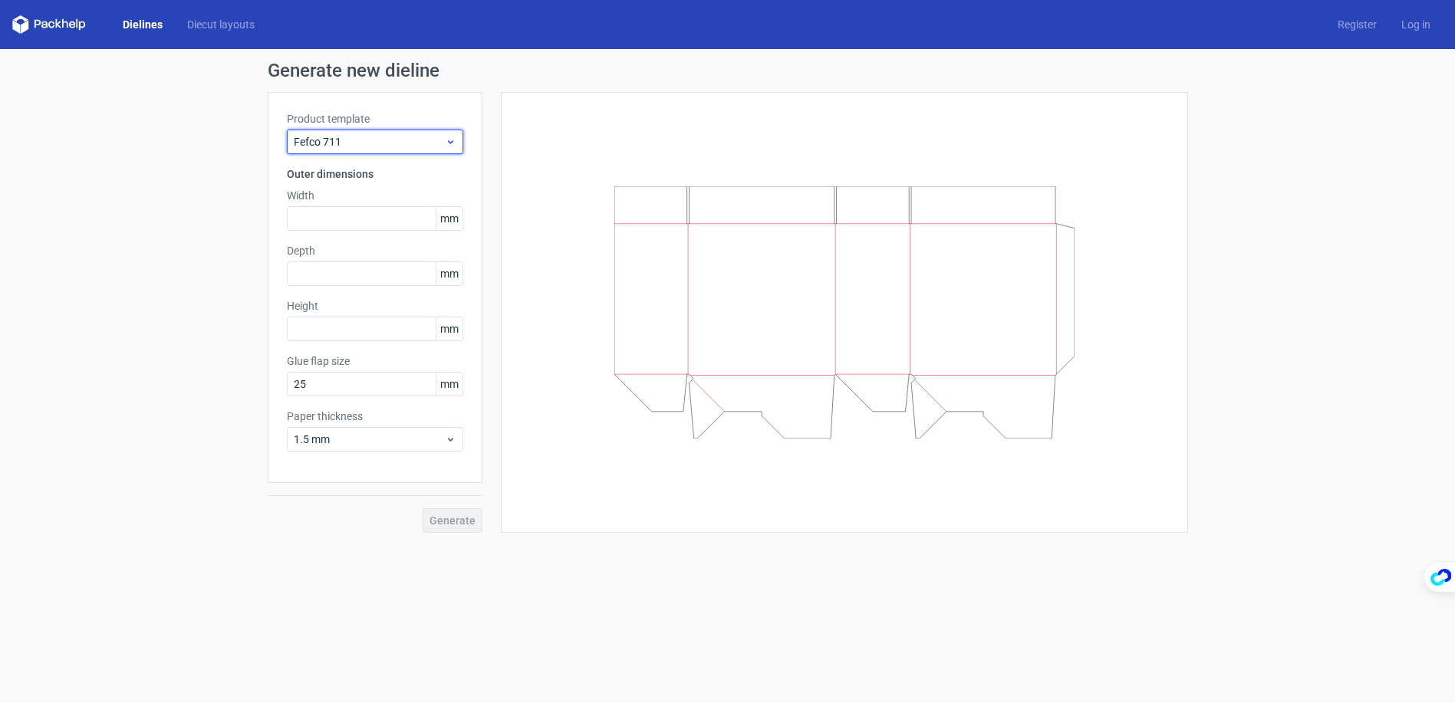
click at [362, 145] on span "Fefco 711" at bounding box center [369, 141] width 151 height 15
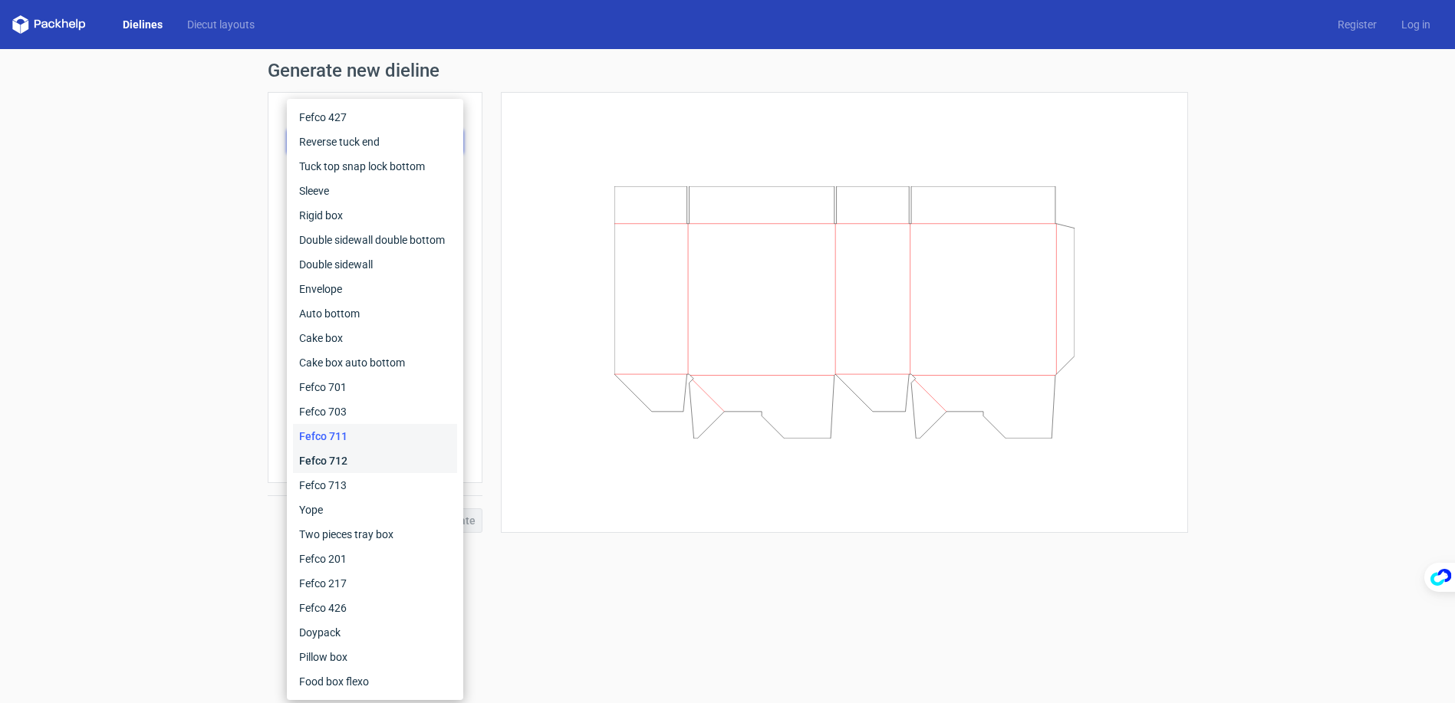
click at [334, 462] on div "Fefco 712" at bounding box center [375, 461] width 164 height 25
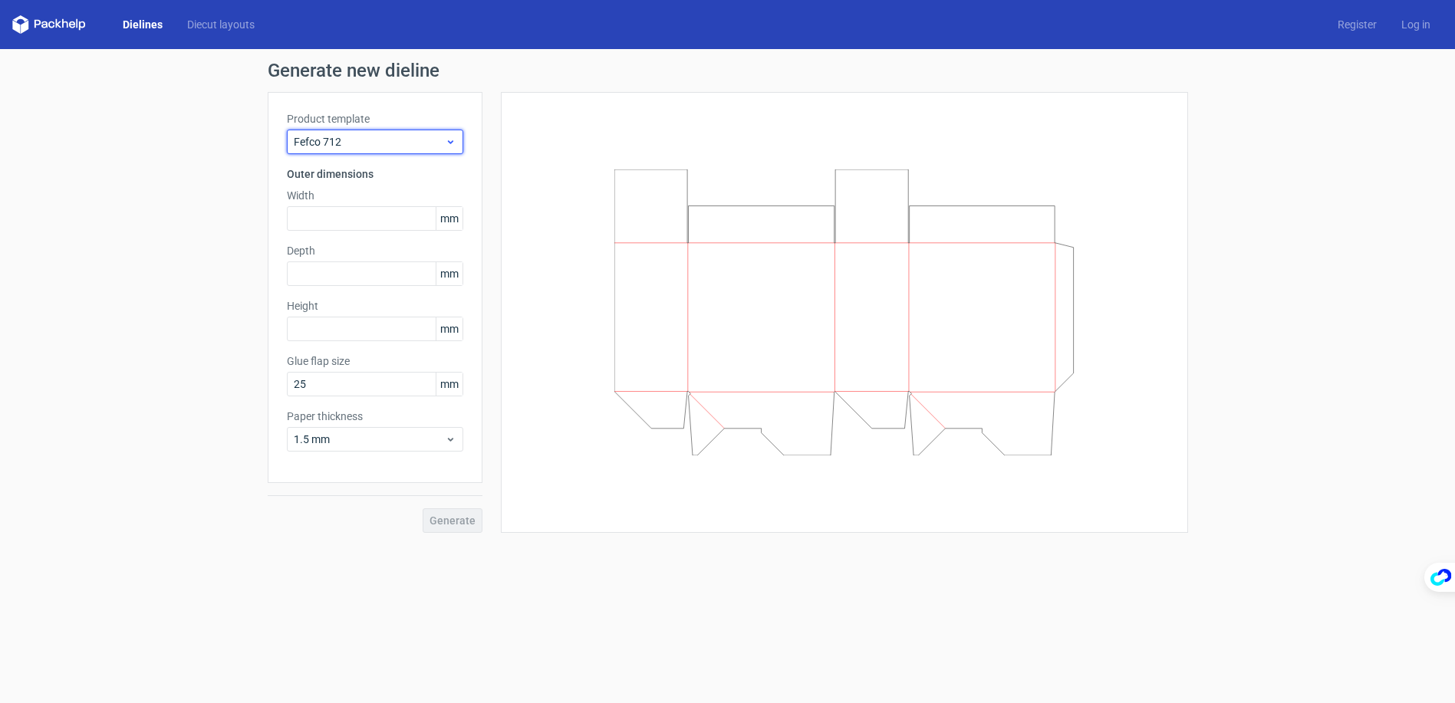
click at [395, 139] on span "Fefco 712" at bounding box center [369, 141] width 151 height 15
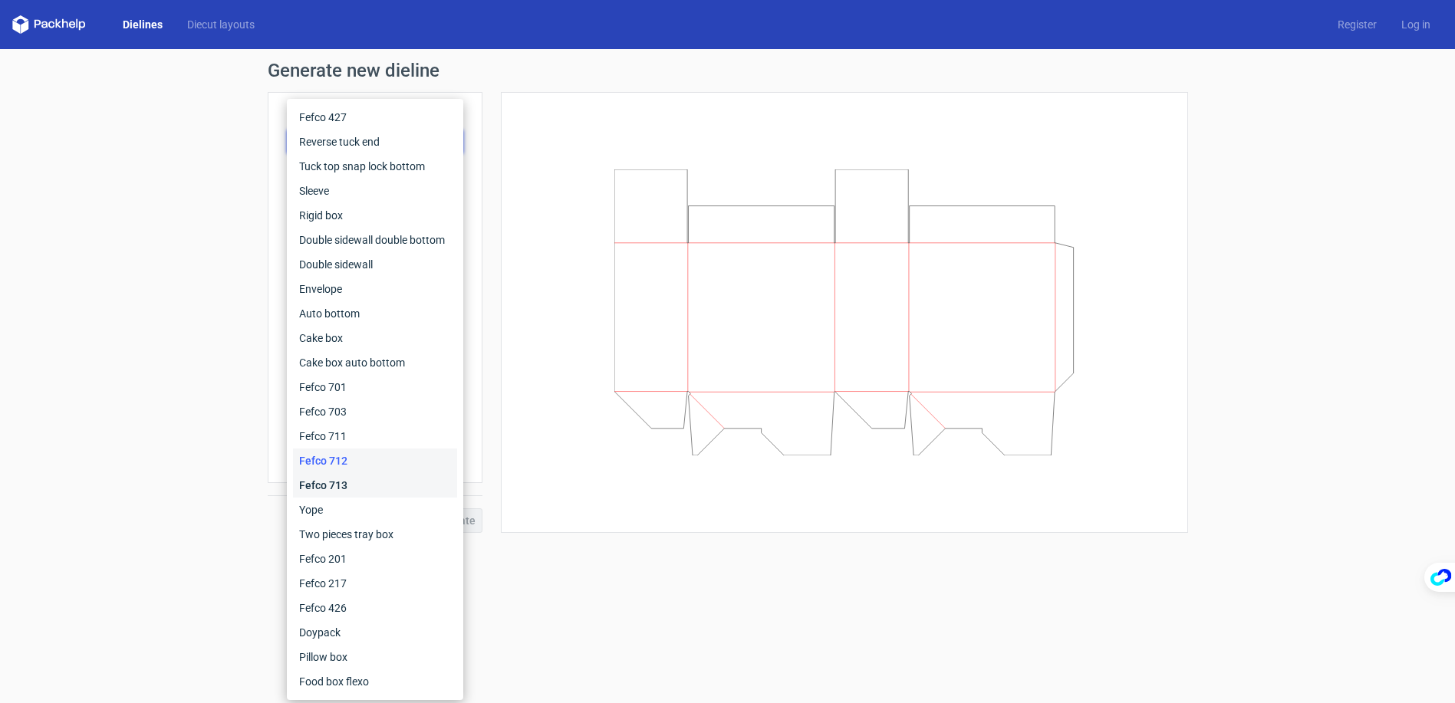
click at [334, 492] on div "Fefco 713" at bounding box center [375, 485] width 164 height 25
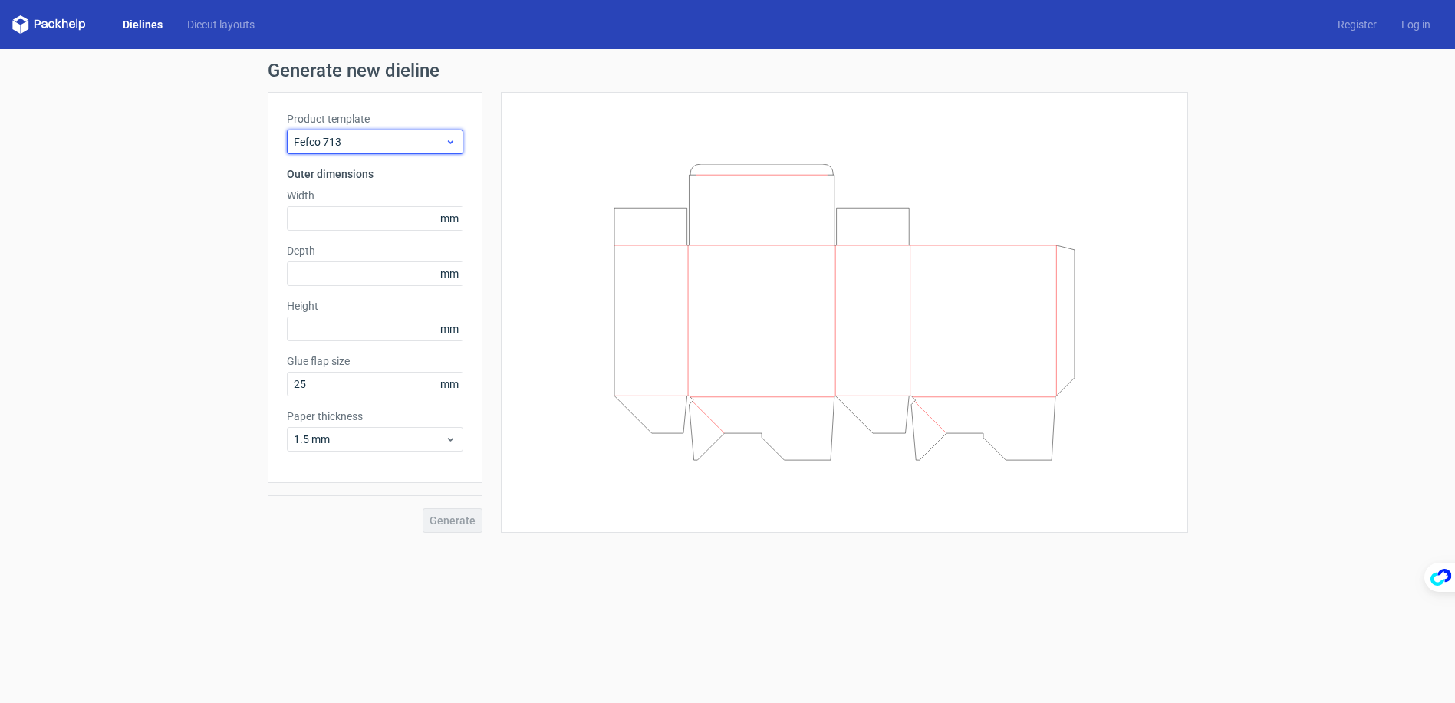
click at [342, 147] on span "Fefco 713" at bounding box center [369, 141] width 151 height 15
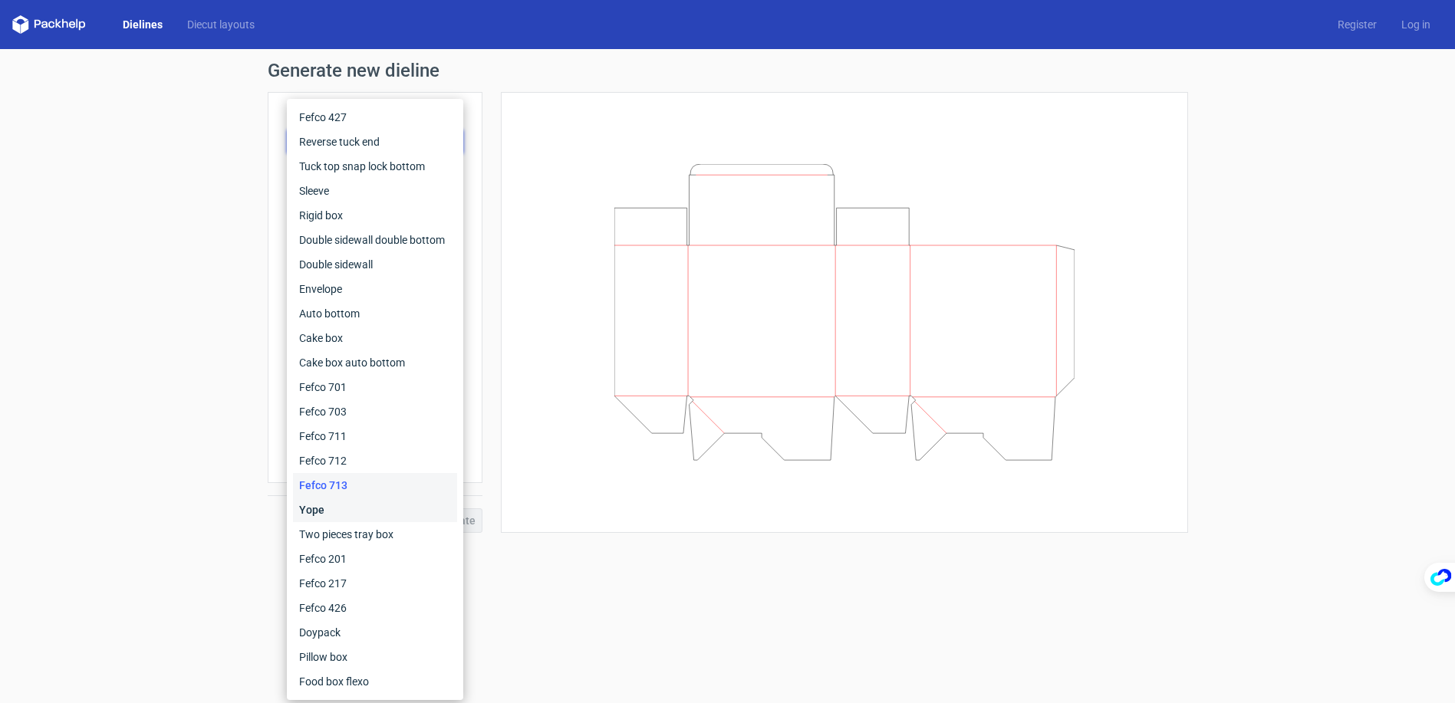
drag, startPoint x: 312, startPoint y: 515, endPoint x: 367, endPoint y: 502, distance: 56.0
click at [312, 515] on div "Yope" at bounding box center [375, 510] width 164 height 25
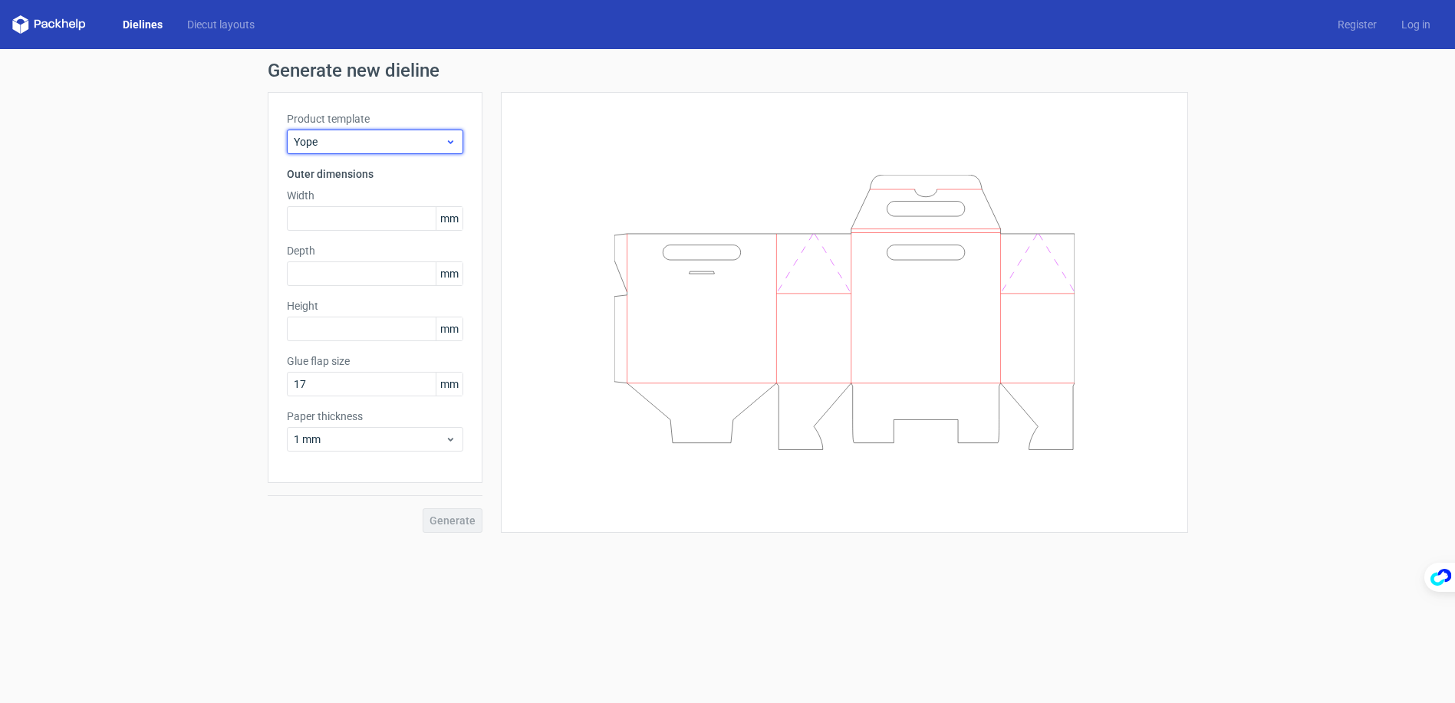
click at [330, 150] on div "Yope" at bounding box center [375, 142] width 176 height 25
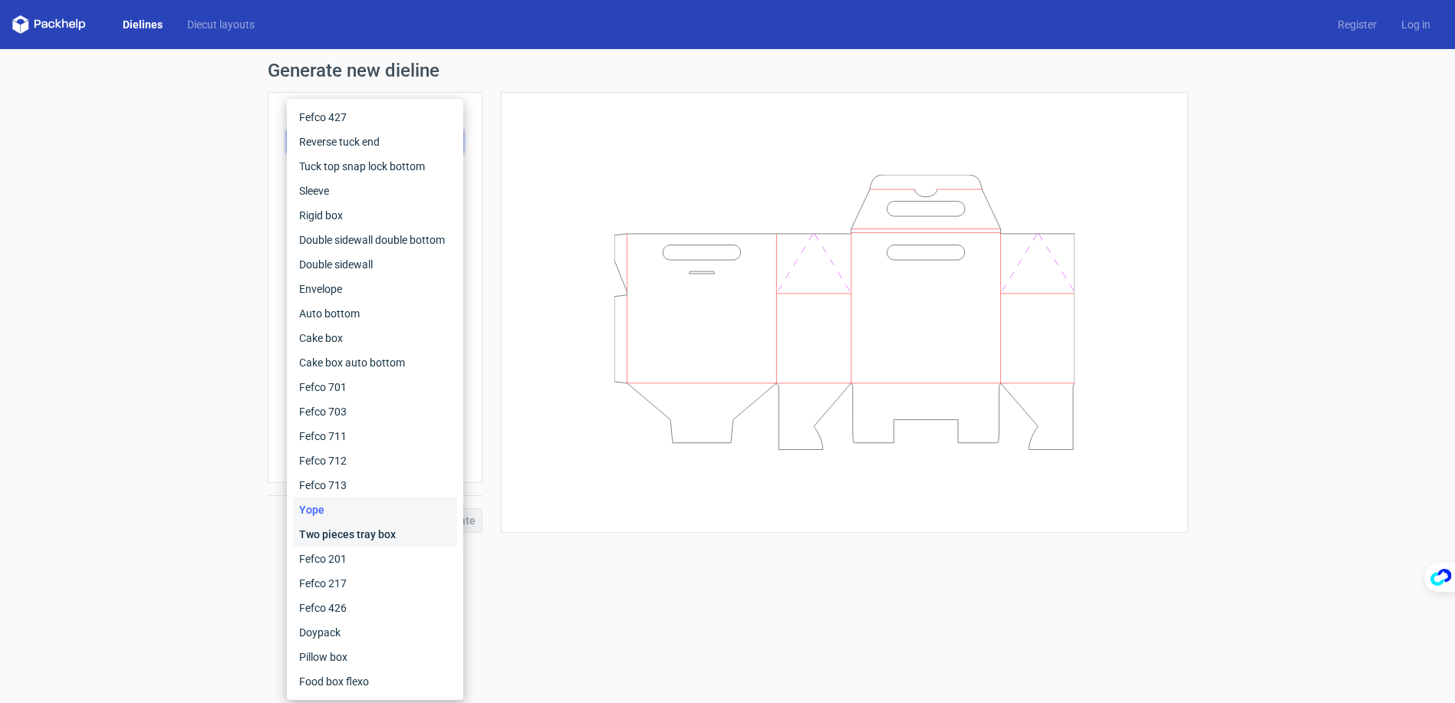
click at [343, 544] on div "Two pieces tray box" at bounding box center [375, 534] width 164 height 25
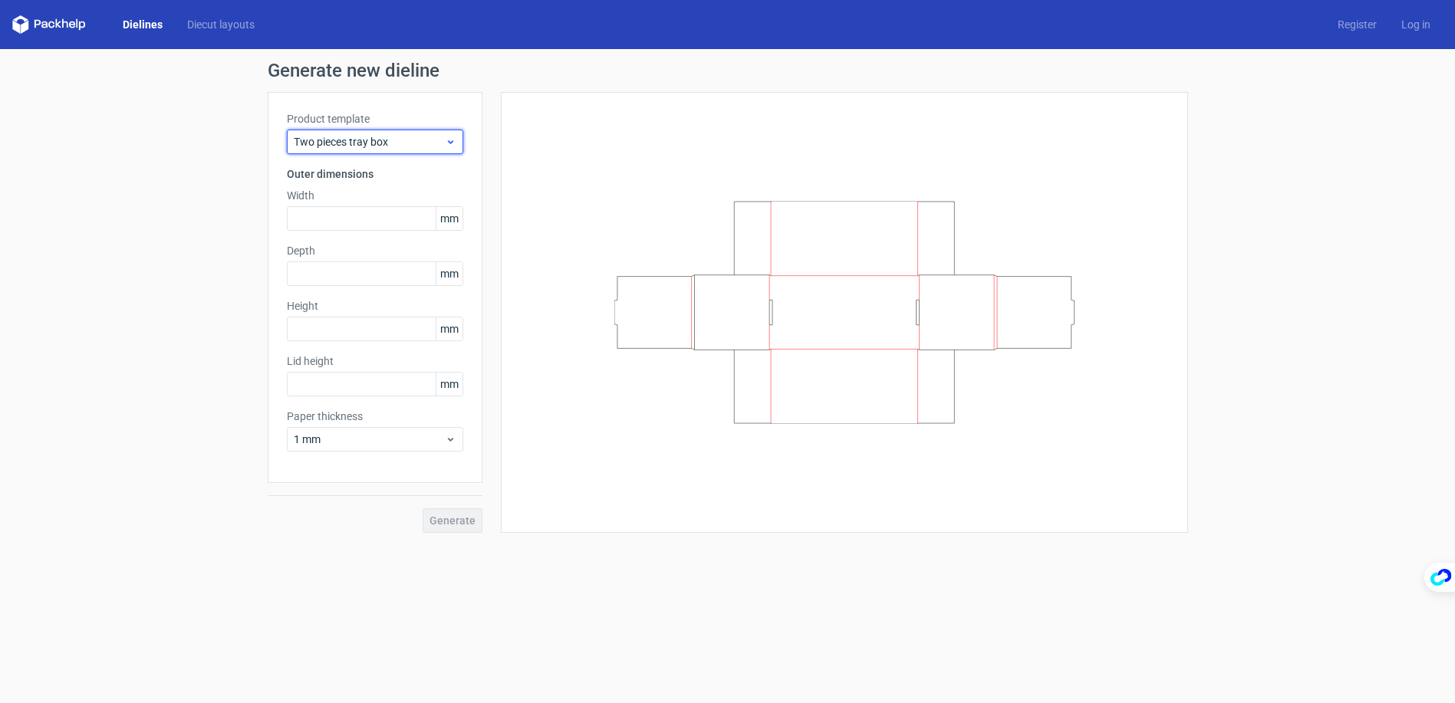
click at [363, 142] on span "Two pieces tray box" at bounding box center [369, 141] width 151 height 15
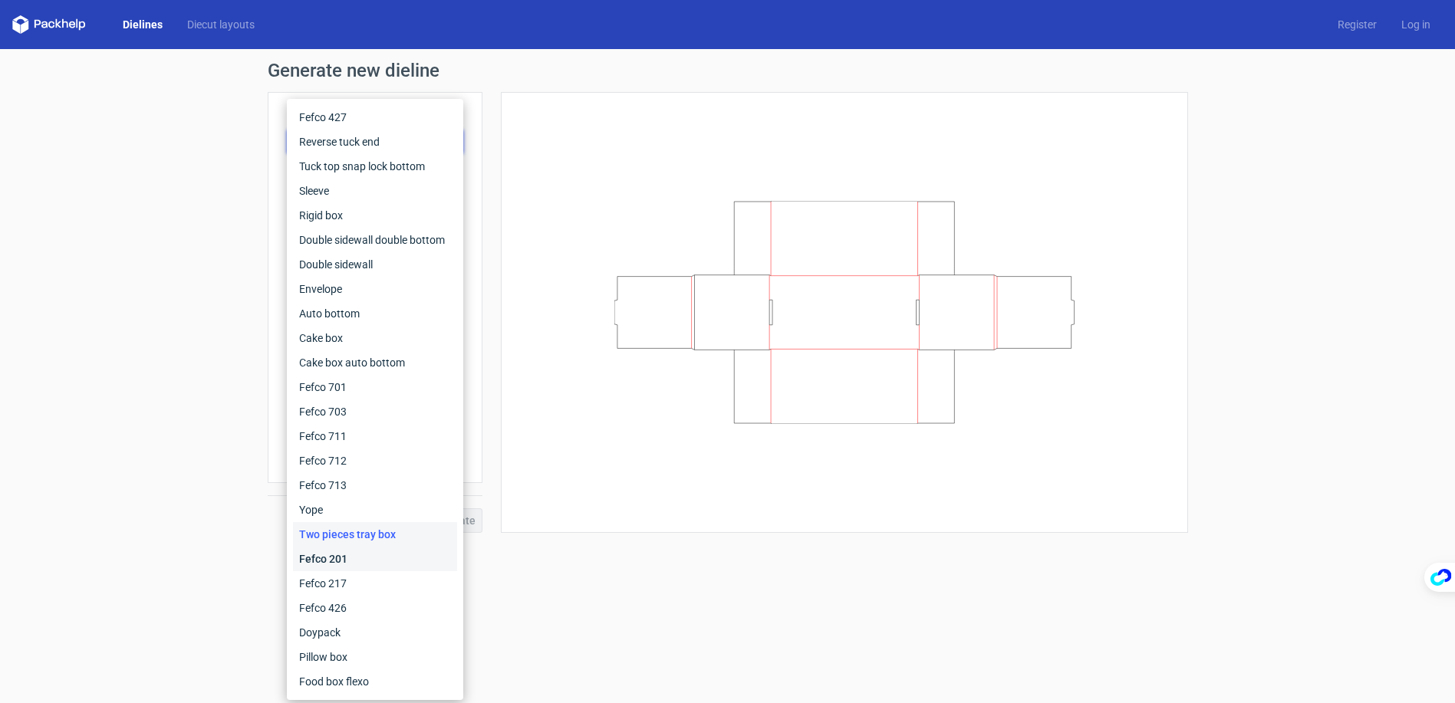
click at [370, 556] on div "Fefco 201" at bounding box center [375, 559] width 164 height 25
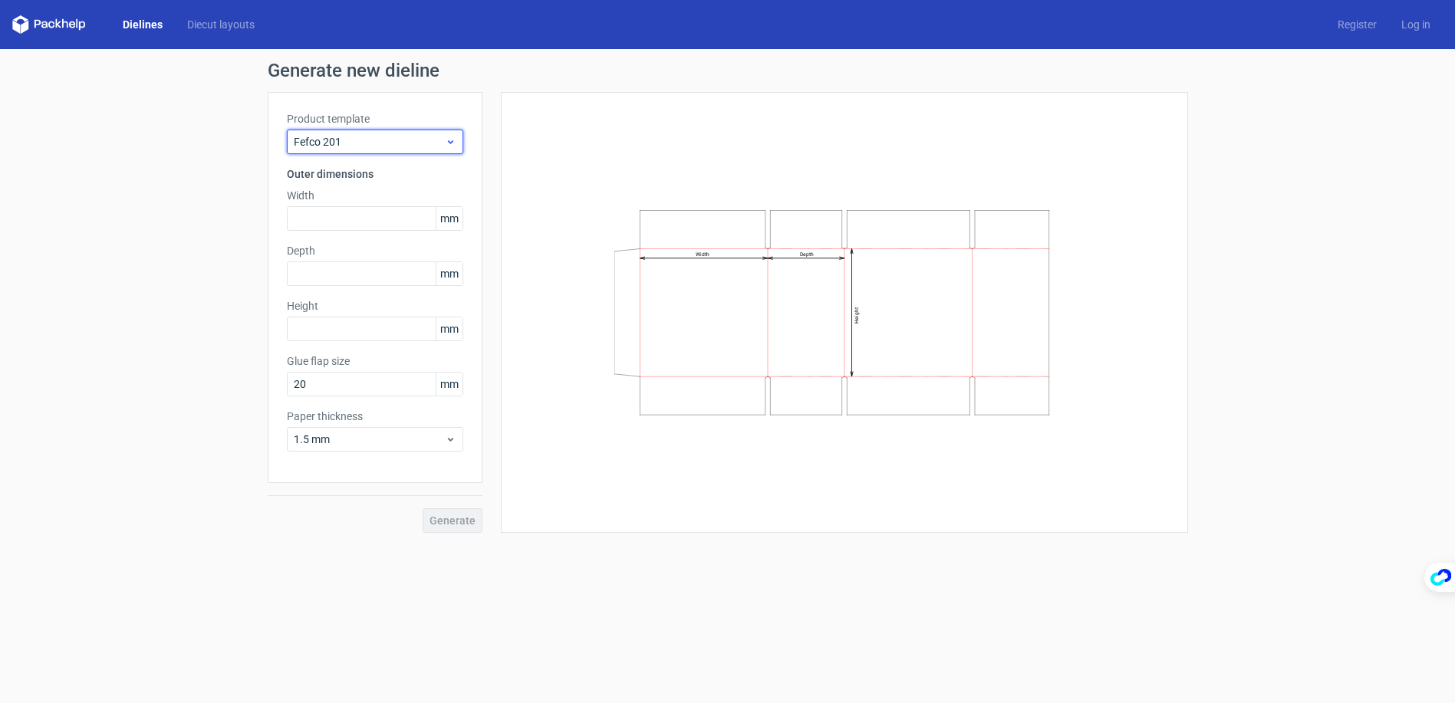
click at [360, 150] on div "Fefco 201" at bounding box center [375, 142] width 176 height 25
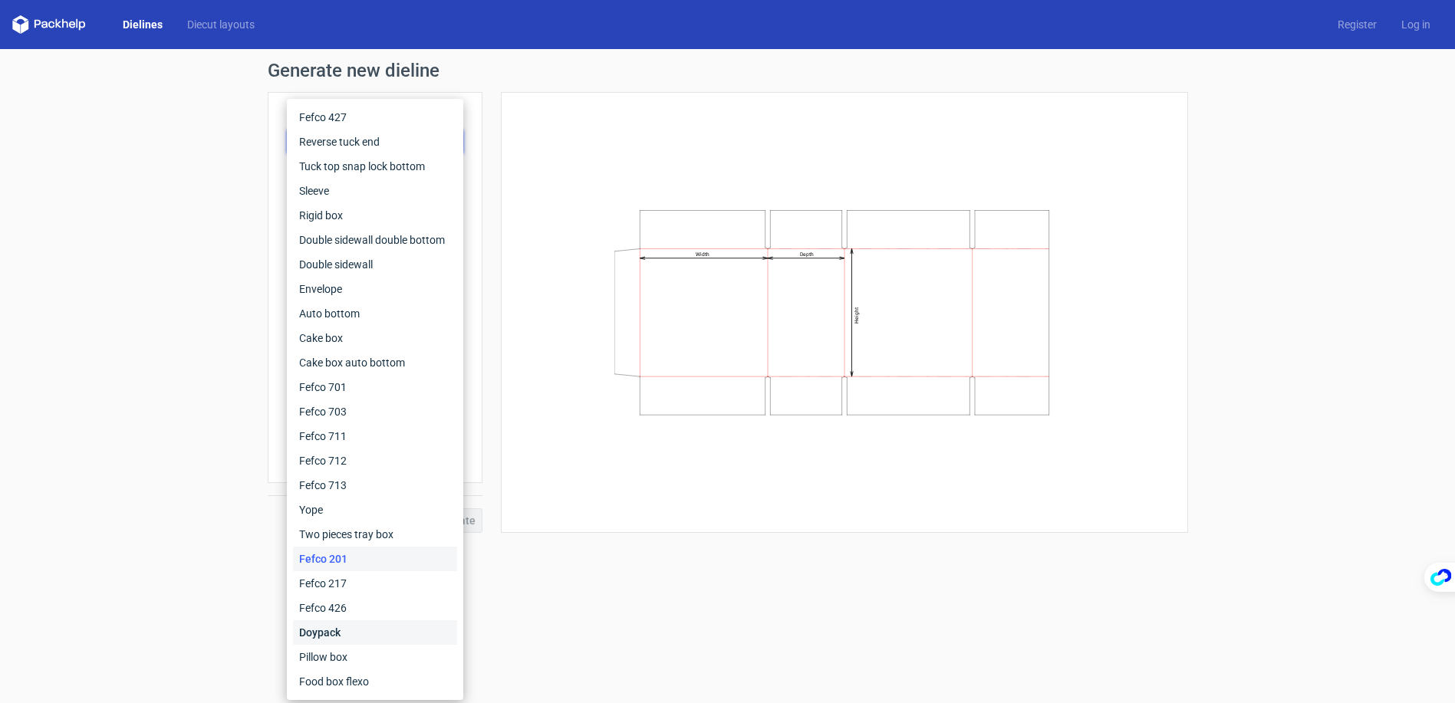
click at [349, 639] on div "Doypack" at bounding box center [375, 632] width 164 height 25
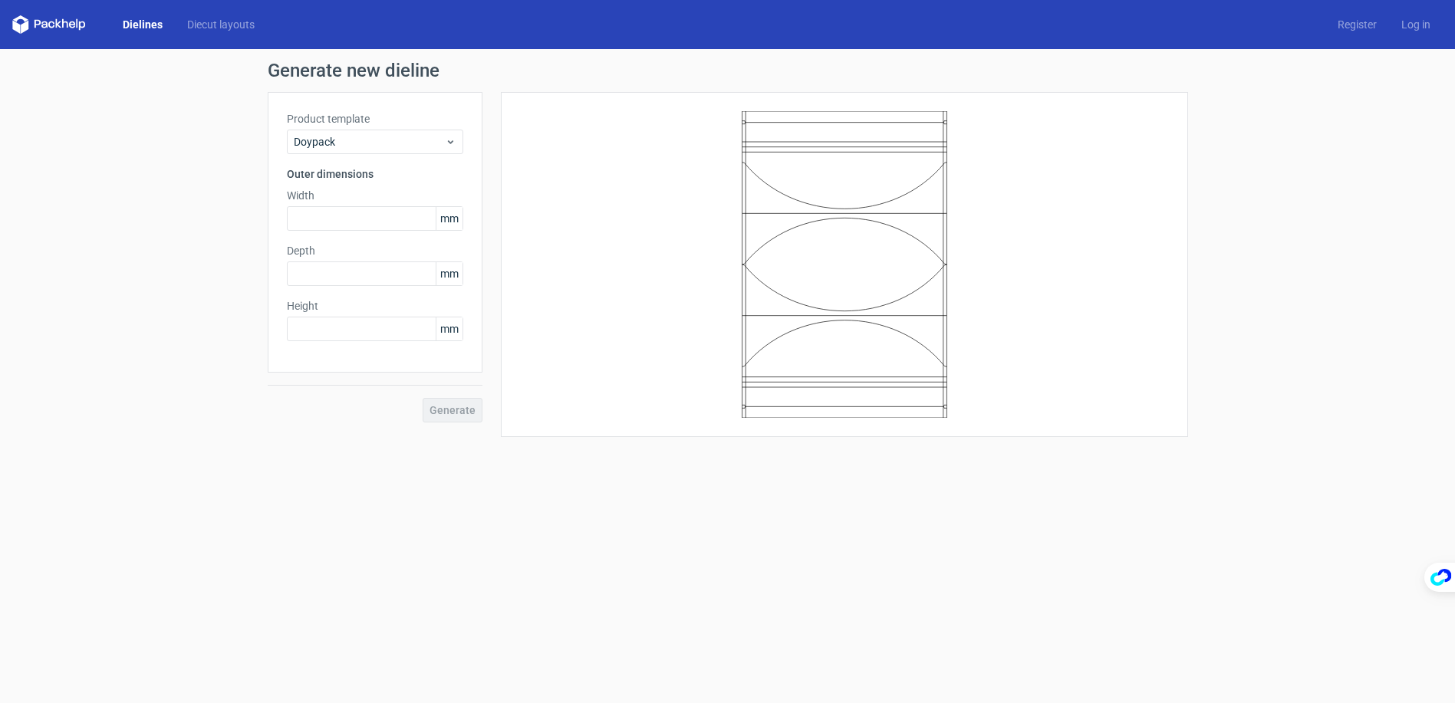
drag, startPoint x: 349, startPoint y: 639, endPoint x: 405, endPoint y: 181, distance: 461.3
click at [405, 181] on h3 "Outer dimensions" at bounding box center [375, 173] width 176 height 15
click at [373, 149] on span "Doypack" at bounding box center [369, 141] width 151 height 15
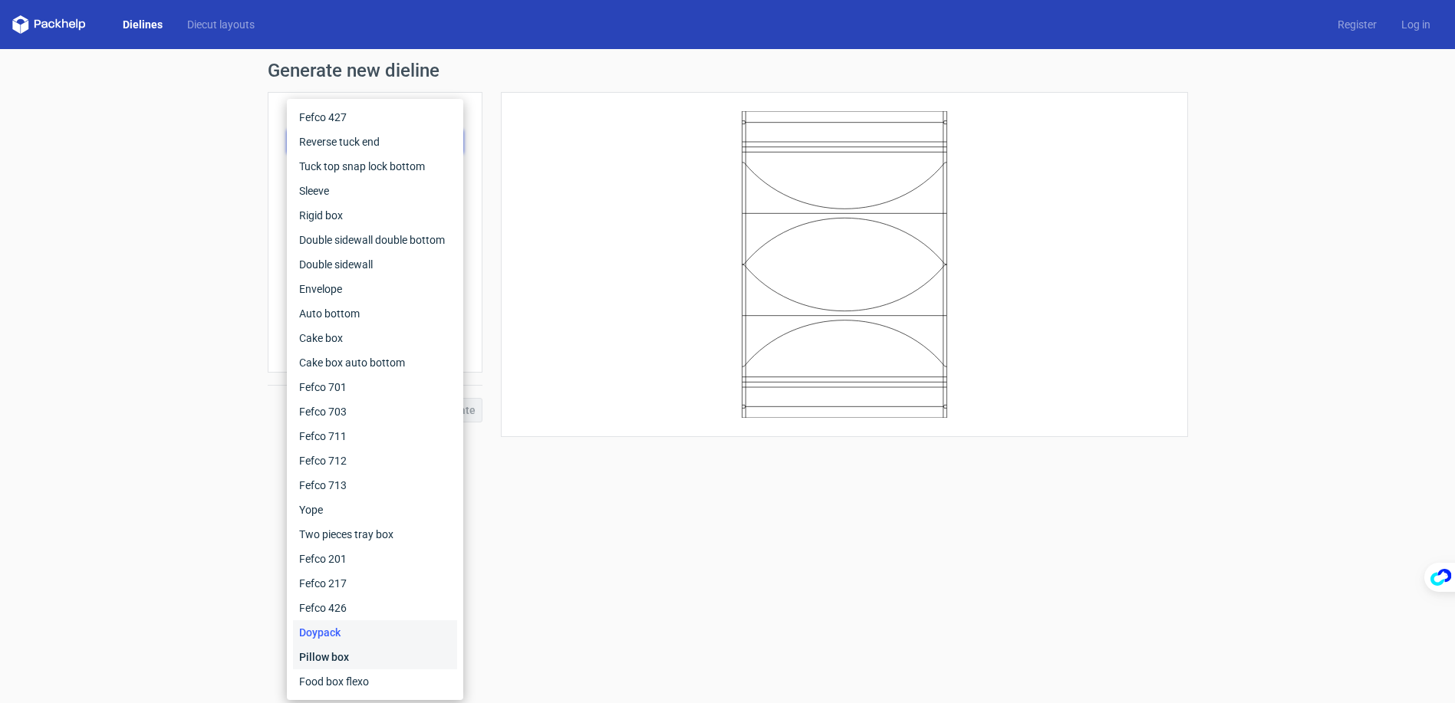
click at [343, 650] on div "Pillow box" at bounding box center [375, 657] width 164 height 25
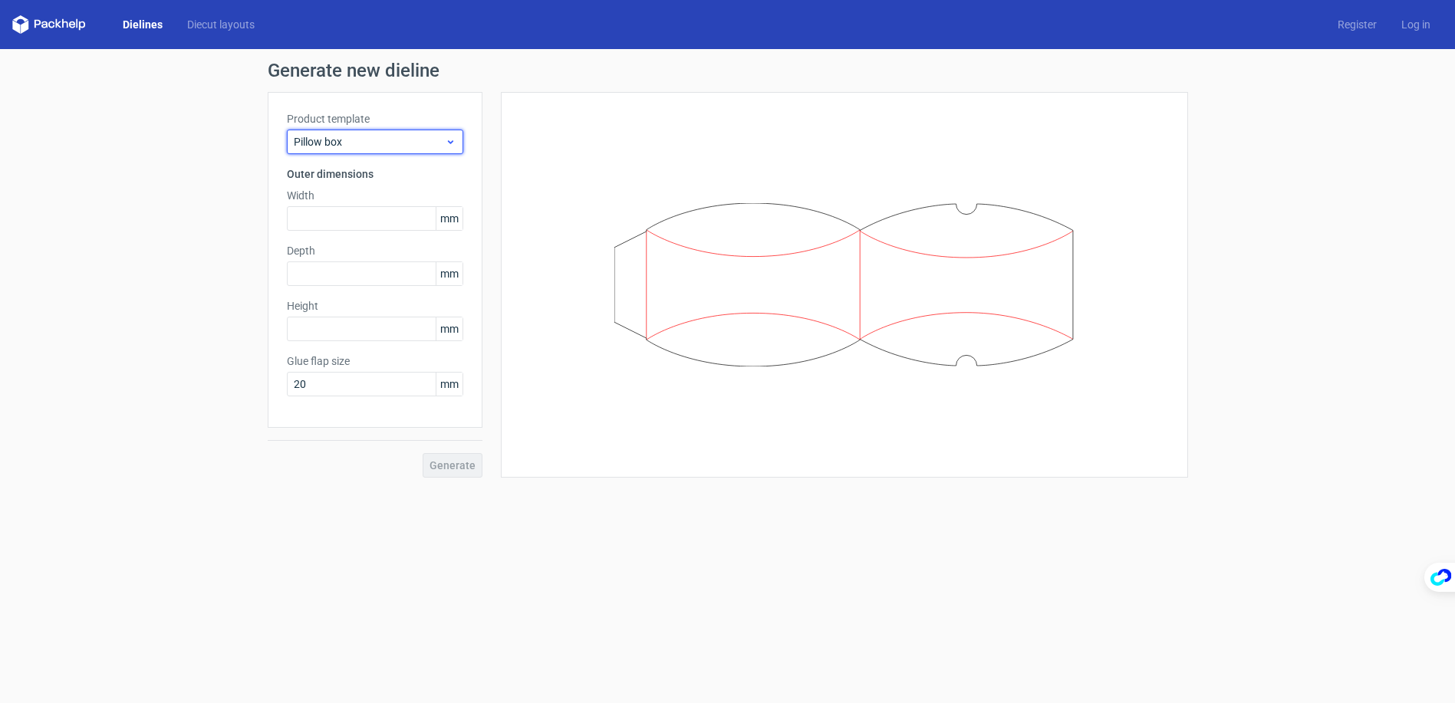
click at [401, 137] on span "Pillow box" at bounding box center [369, 141] width 151 height 15
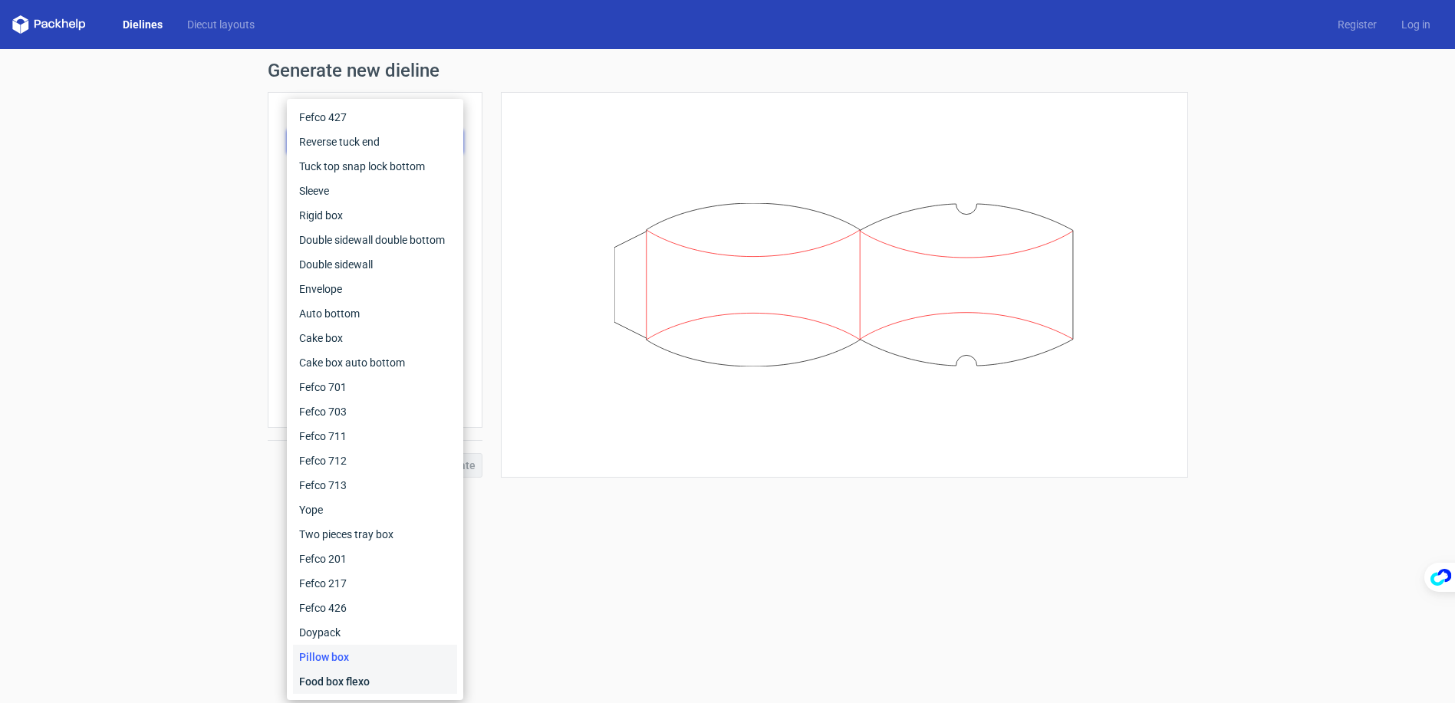
click at [333, 676] on div "Food box flexo" at bounding box center [375, 682] width 164 height 25
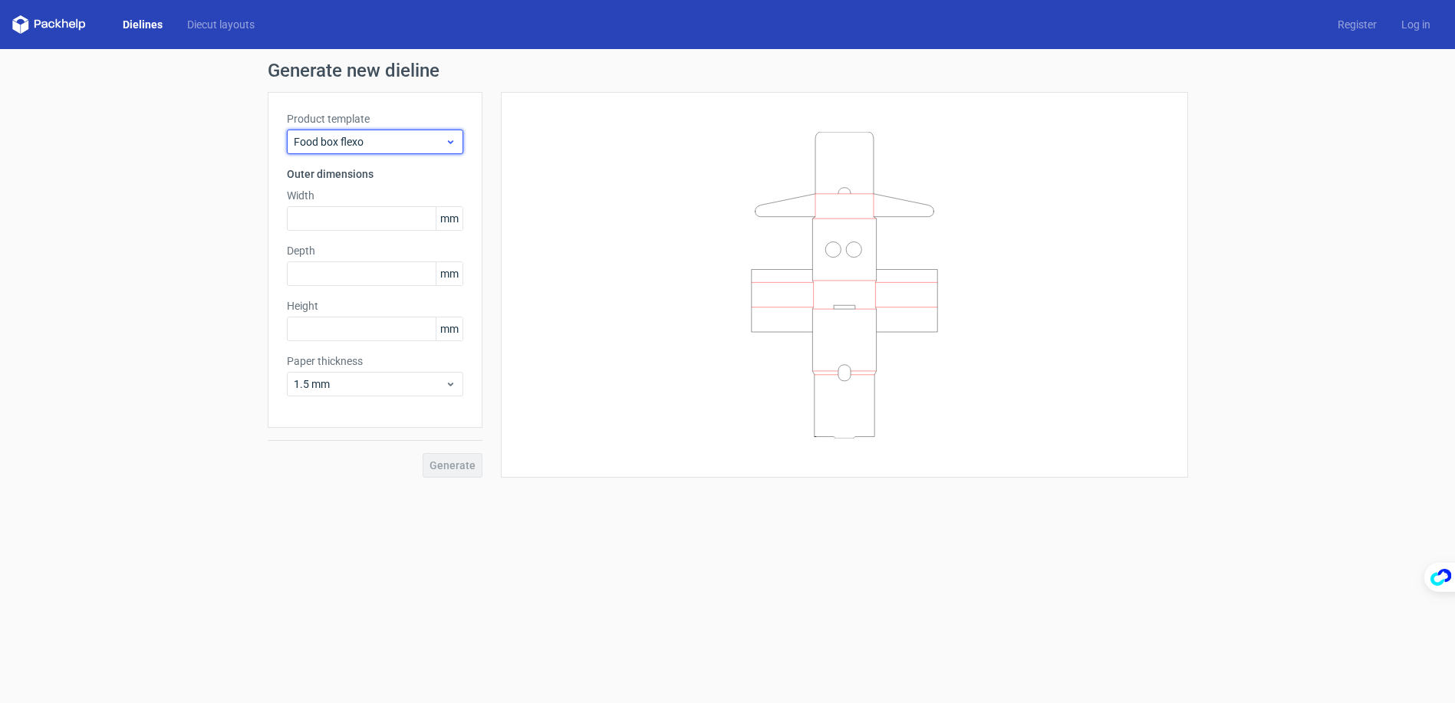
click at [366, 139] on span "Food box flexo" at bounding box center [369, 141] width 151 height 15
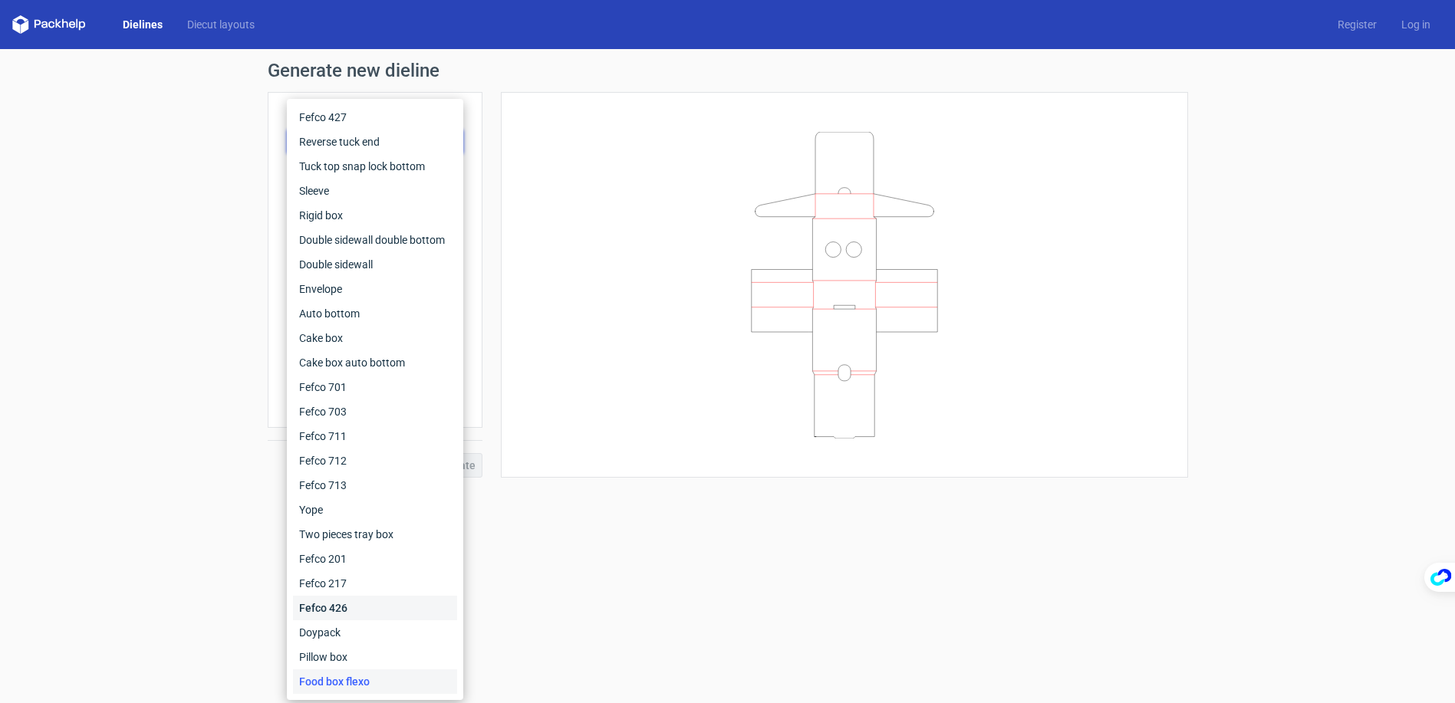
click at [341, 598] on div "Fefco 426" at bounding box center [375, 608] width 164 height 25
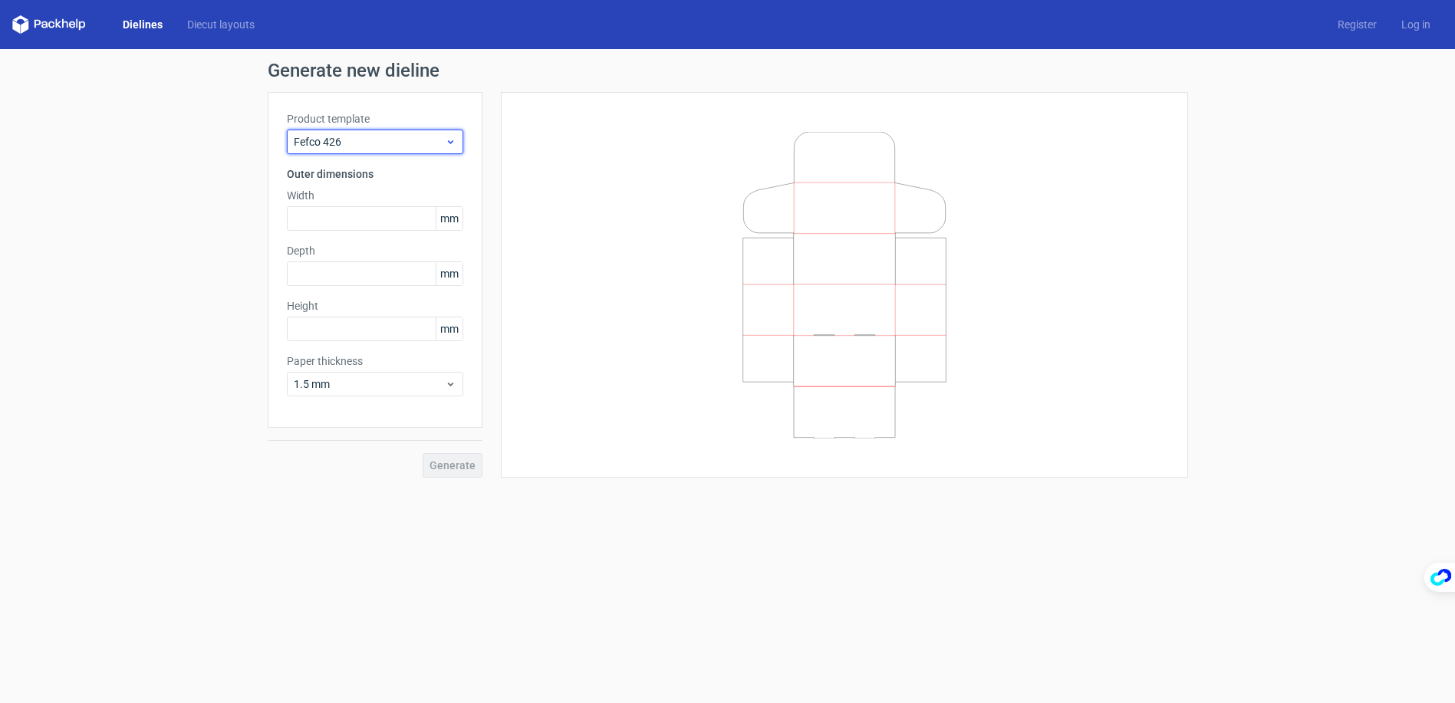
click at [366, 146] on span "Fefco 426" at bounding box center [369, 141] width 151 height 15
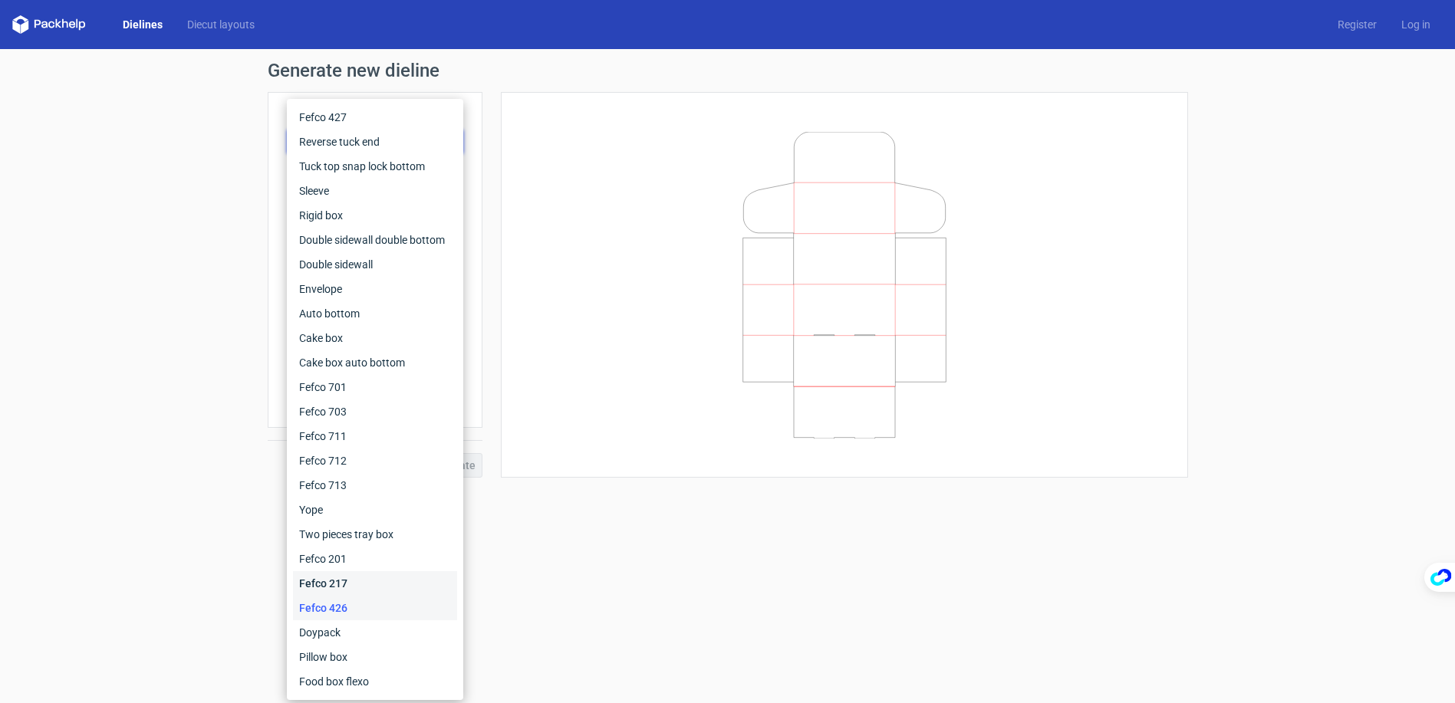
click at [348, 587] on div "Fefco 217" at bounding box center [375, 583] width 164 height 25
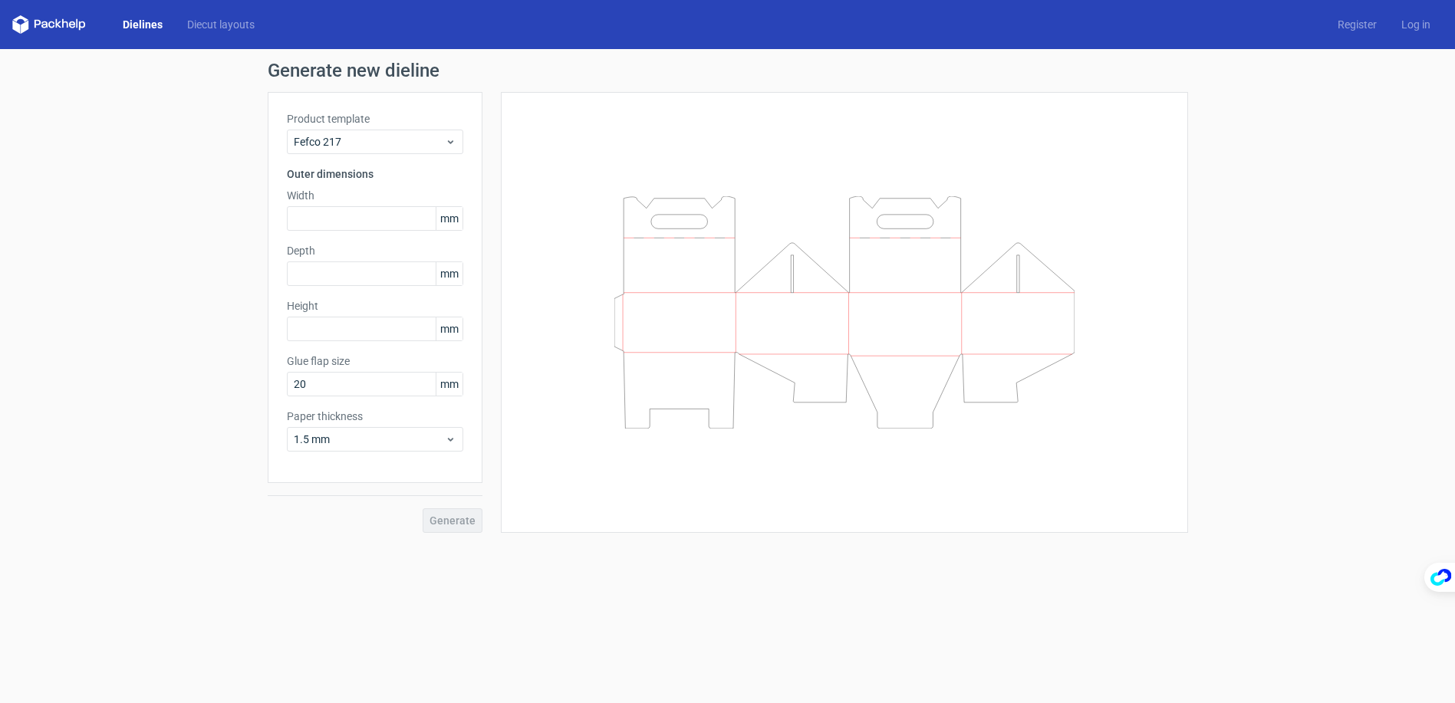
click at [1176, 424] on div at bounding box center [844, 312] width 687 height 441
click at [1305, 410] on div "Generate new dieline Product template Fefco 217 Outer dimensions Width mm Depth…" at bounding box center [727, 297] width 1455 height 496
